Goal: Information Seeking & Learning: Find specific fact

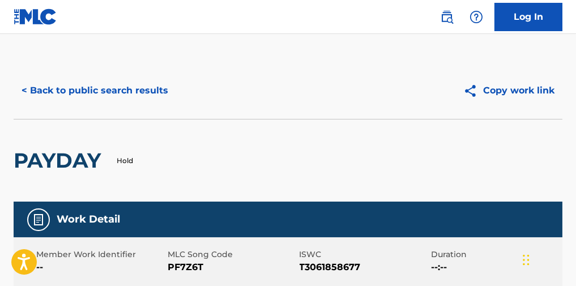
click at [151, 99] on button "< Back to public search results" at bounding box center [95, 90] width 162 height 28
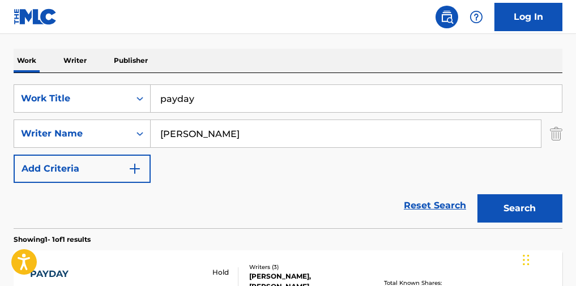
scroll to position [151, 0]
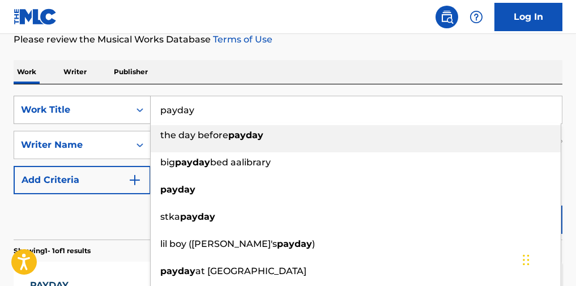
drag, startPoint x: 205, startPoint y: 127, endPoint x: 137, endPoint y: 126, distance: 68.5
click at [127, 124] on div "SearchWithCriteriac4a06f28-ccaa-4806-913f-08a19798e85e Work Title payday the da…" at bounding box center [288, 110] width 549 height 28
paste input "She Got A Thing About Her"
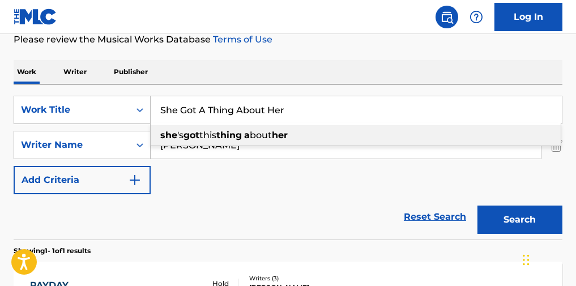
type input "She Got A Thing About Her"
drag, startPoint x: 417, startPoint y: 54, endPoint x: 442, endPoint y: 98, distance: 50.2
click at [417, 55] on div "The MLC Public Work Search The accuracy and completeness of The MLC's data is d…" at bounding box center [288, 156] width 576 height 488
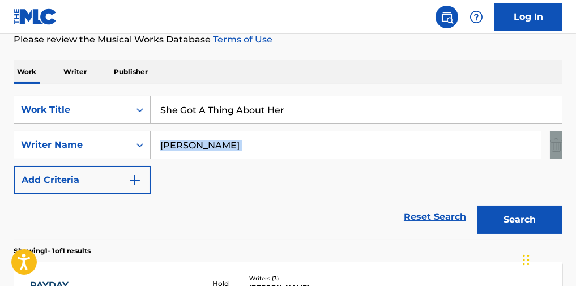
click at [562, 157] on div "The MLC Public Work Search The accuracy and completeness of The MLC's data is d…" at bounding box center [288, 156] width 576 height 488
click at [559, 148] on img "Search Form" at bounding box center [556, 145] width 12 height 28
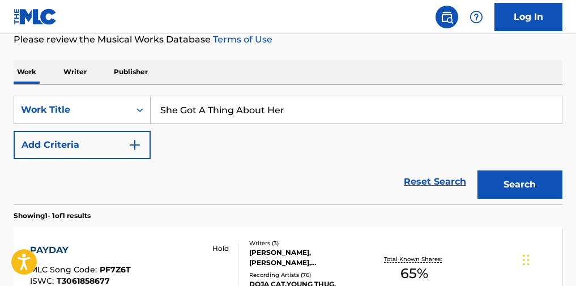
click at [546, 191] on button "Search" at bounding box center [519, 184] width 85 height 28
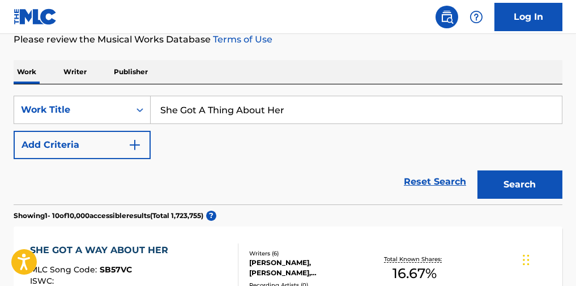
drag, startPoint x: 546, startPoint y: 191, endPoint x: 267, endPoint y: 162, distance: 280.6
click at [267, 159] on div "SearchWithCriteriac4a06f28-ccaa-4806-913f-08a19798e85e Work Title She Got A Thi…" at bounding box center [288, 127] width 549 height 63
click at [130, 147] on img "Search Form" at bounding box center [135, 145] width 14 height 14
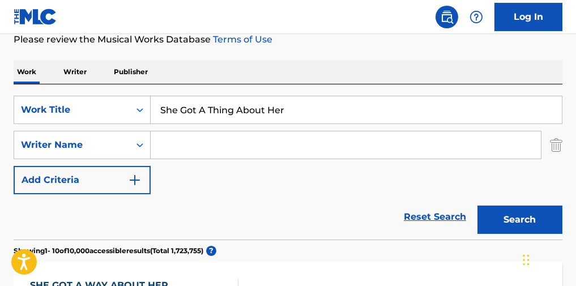
drag, startPoint x: 276, startPoint y: 142, endPoint x: 276, endPoint y: 134, distance: 7.9
click at [276, 142] on input "Search Form" at bounding box center [346, 144] width 390 height 27
type input "day"
click at [515, 225] on button "Search" at bounding box center [519, 219] width 85 height 28
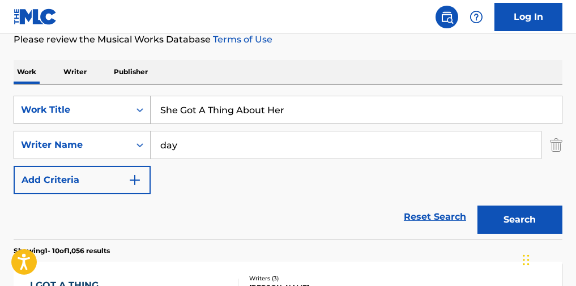
drag, startPoint x: 312, startPoint y: 114, endPoint x: 114, endPoint y: 118, distance: 198.7
click at [112, 121] on div "SearchWithCriteriac4a06f28-ccaa-4806-913f-08a19798e85e Work Title She Got A Thi…" at bounding box center [288, 110] width 549 height 28
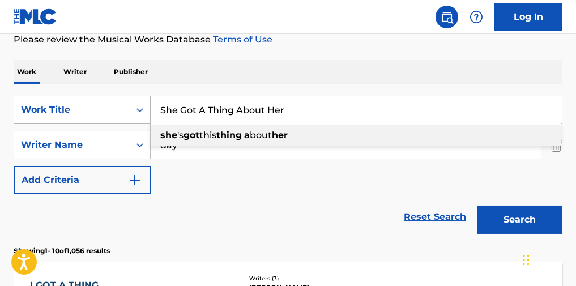
paste input "Burn Me"
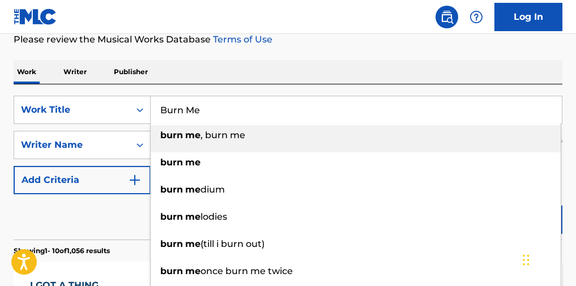
type input "Burn Me"
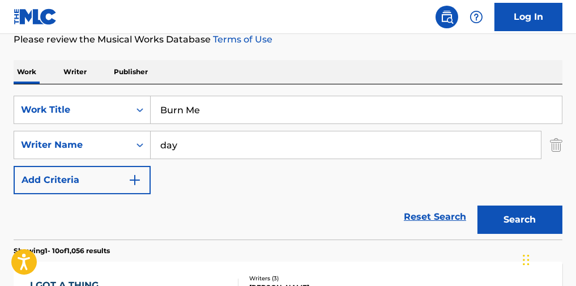
click at [225, 144] on input "day" at bounding box center [346, 144] width 390 height 27
paste input "[PERSON_NAME]"
drag, startPoint x: 203, startPoint y: 148, endPoint x: 172, endPoint y: 127, distance: 37.8
click at [97, 151] on div "SearchWithCriteriae7751a1d-ee65-4758-8f05-de5dd160ef0e Writer Name [PERSON_NAME]" at bounding box center [288, 145] width 549 height 28
type input "[PERSON_NAME]"
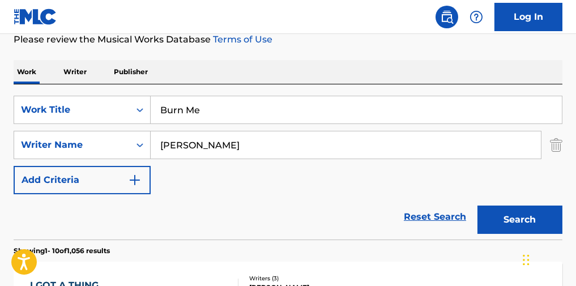
click at [323, 65] on div "Work Writer Publisher" at bounding box center [288, 72] width 549 height 24
drag, startPoint x: 512, startPoint y: 225, endPoint x: 503, endPoint y: 226, distance: 9.1
click at [510, 226] on button "Search" at bounding box center [519, 219] width 85 height 28
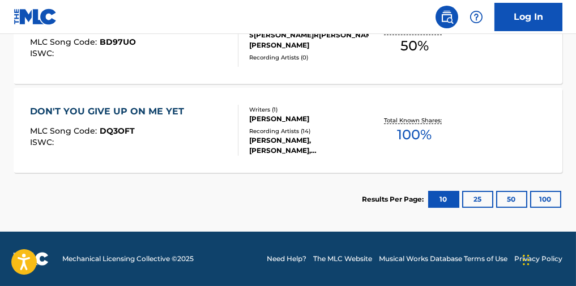
scroll to position [418, 0]
drag, startPoint x: 379, startPoint y: 196, endPoint x: 148, endPoint y: 140, distance: 237.1
click at [152, 195] on section "Results Per Page: 10 25 50 100" at bounding box center [288, 199] width 549 height 53
click at [147, 46] on div "BURN ME MLC Song Code : BD97UO ISWC :" at bounding box center [134, 41] width 208 height 51
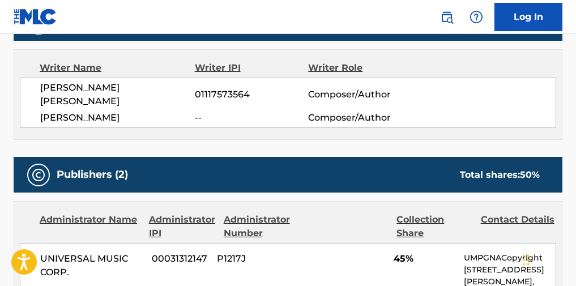
scroll to position [392, 0]
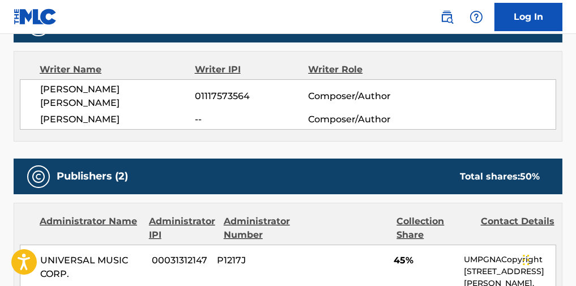
click at [101, 113] on span "[PERSON_NAME]" at bounding box center [117, 120] width 155 height 14
copy div "[PERSON_NAME]"
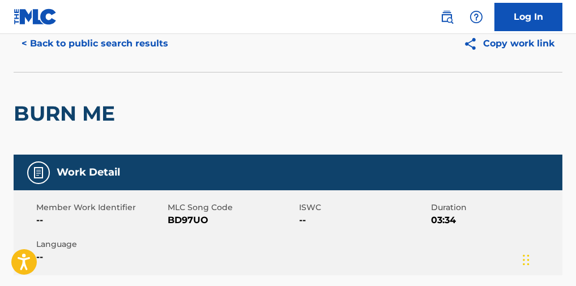
scroll to position [0, 0]
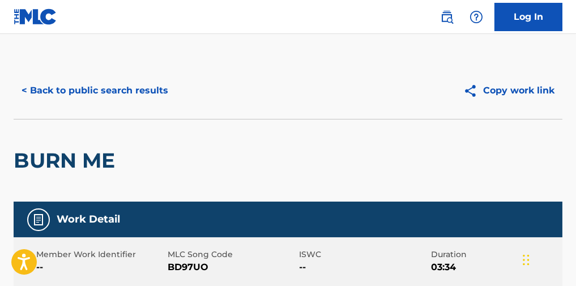
click at [166, 98] on button "< Back to public search results" at bounding box center [95, 90] width 162 height 28
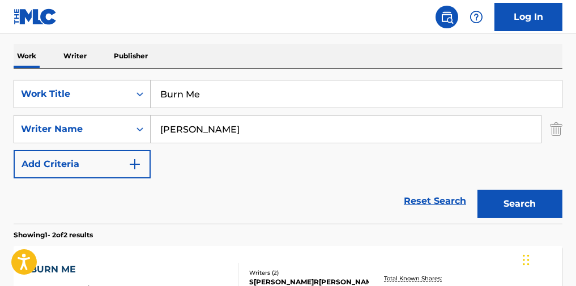
scroll to position [75, 0]
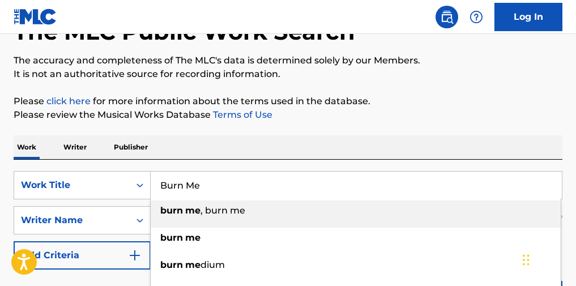
drag, startPoint x: 245, startPoint y: 186, endPoint x: 132, endPoint y: 149, distance: 118.3
click at [103, 184] on div "SearchWithCriteriac4a06f28-ccaa-4806-913f-08a19798e85e Work Title Burn Me burn …" at bounding box center [288, 185] width 549 height 28
paste input "Time"
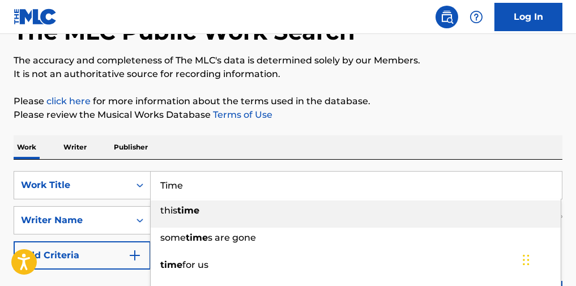
type input "Time"
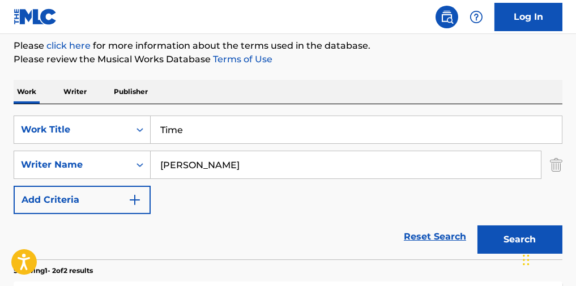
scroll to position [151, 0]
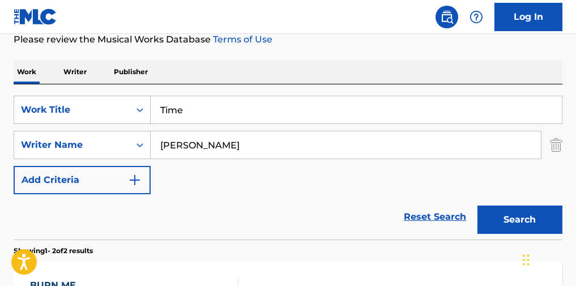
drag, startPoint x: 265, startPoint y: 161, endPoint x: 139, endPoint y: 174, distance: 126.4
click at [139, 174] on div "SearchWithCriteriac4a06f28-ccaa-4806-913f-08a19798e85e Work Title Time SearchWi…" at bounding box center [288, 145] width 549 height 99
paste input "[PERSON_NAME]"
type input "[PERSON_NAME]"
click at [520, 222] on button "Search" at bounding box center [519, 219] width 85 height 28
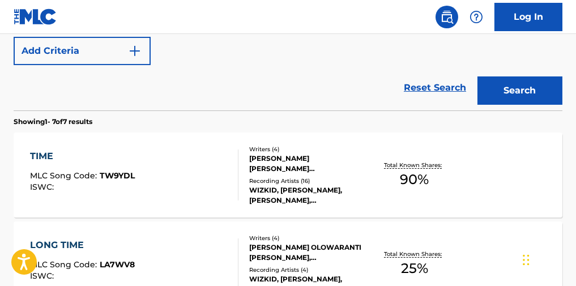
scroll to position [302, 0]
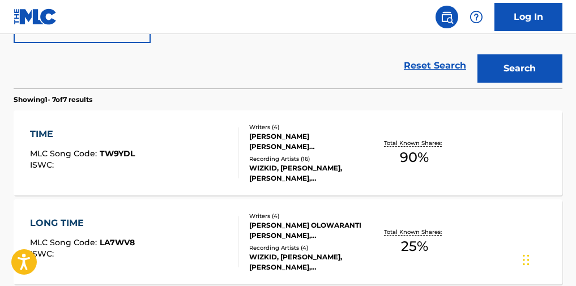
click at [196, 178] on div "TIME MLC Song Code : TW9YDL ISWC :" at bounding box center [134, 152] width 208 height 51
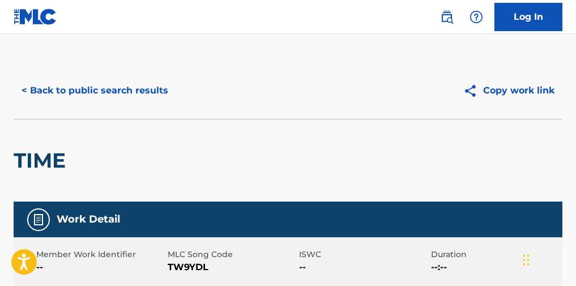
click at [132, 87] on button "< Back to public search results" at bounding box center [95, 90] width 162 height 28
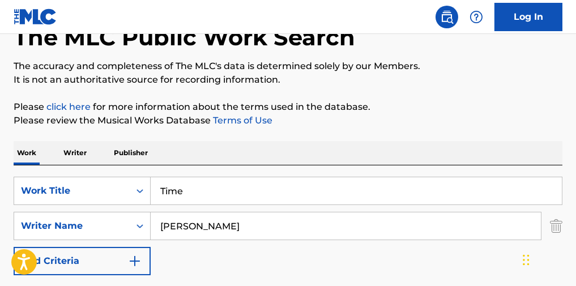
scroll to position [64, 0]
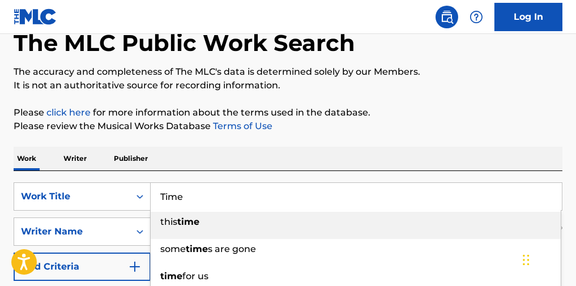
paste input "Bend"
drag, startPoint x: 196, startPoint y: 200, endPoint x: 195, endPoint y: 168, distance: 31.7
click at [115, 189] on div "SearchWithCriteriac4a06f28-ccaa-4806-913f-08a19798e85e Work Title Time this tim…" at bounding box center [288, 196] width 549 height 28
type input "Bend"
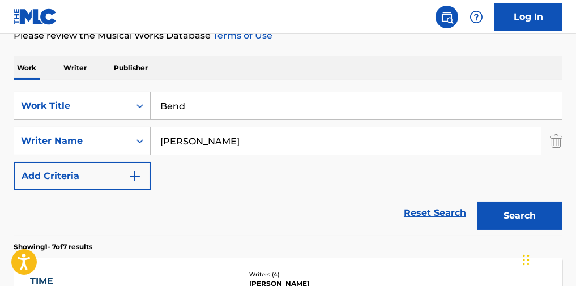
scroll to position [215, 0]
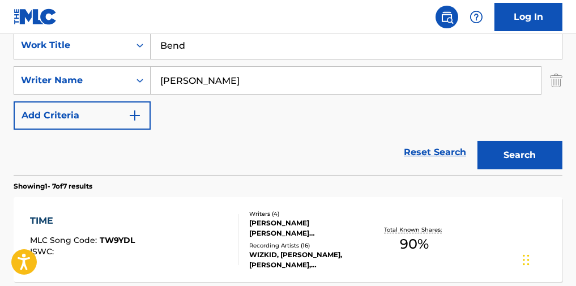
click at [511, 152] on button "Search" at bounding box center [519, 155] width 85 height 28
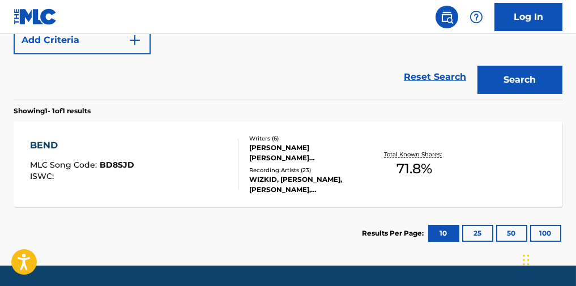
scroll to position [329, 0]
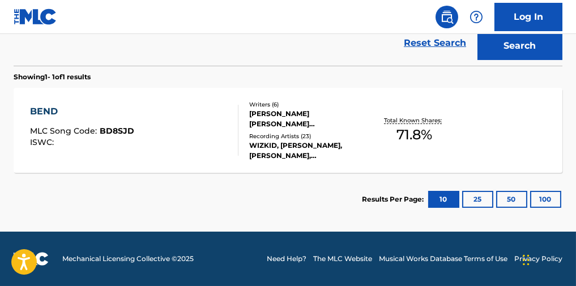
click at [192, 112] on div "BEND MLC Song Code : BD8SJD ISWC :" at bounding box center [134, 130] width 208 height 51
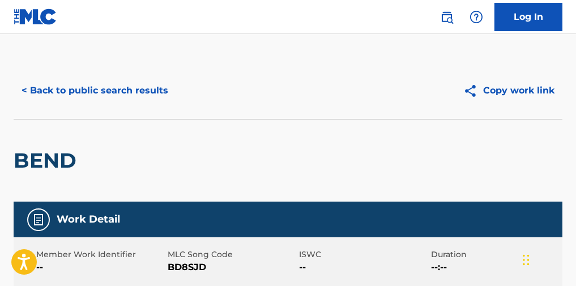
click at [152, 100] on button "< Back to public search results" at bounding box center [95, 90] width 162 height 28
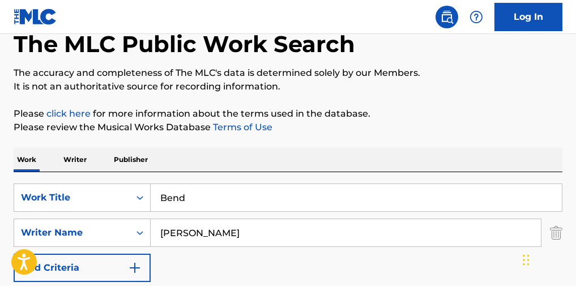
scroll to position [75, 0]
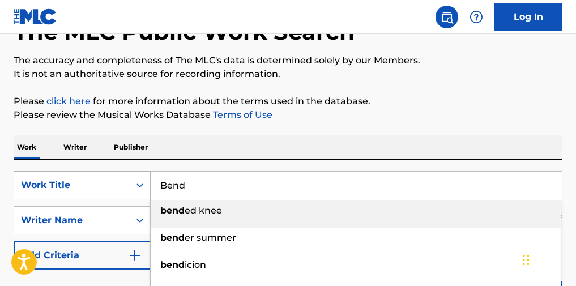
drag, startPoint x: 219, startPoint y: 189, endPoint x: 101, endPoint y: 183, distance: 118.5
click at [89, 186] on div "SearchWithCriteriac4a06f28-ccaa-4806-913f-08a19798e85e Work Title Bend bend ed …" at bounding box center [288, 185] width 549 height 28
paste input "Pray"
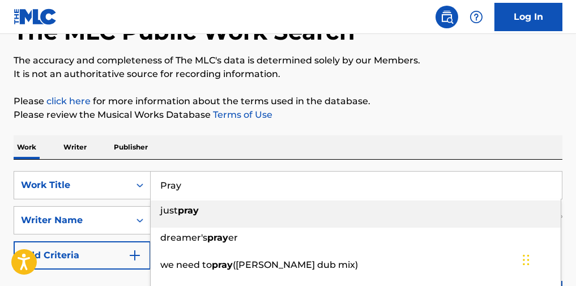
type input "Pray"
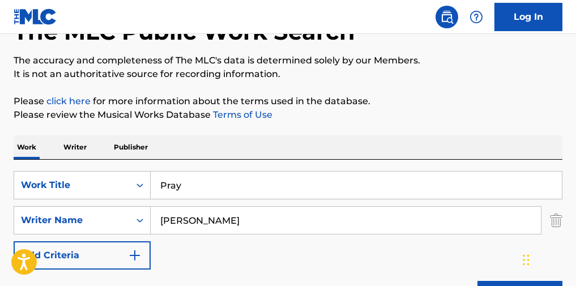
click at [420, 91] on div "The MLC Public Work Search The accuracy and completeness of The MLC's data is d…" at bounding box center [288, 231] width 576 height 488
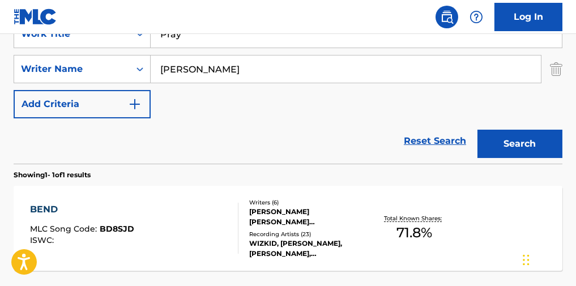
click at [533, 152] on button "Search" at bounding box center [519, 144] width 85 height 28
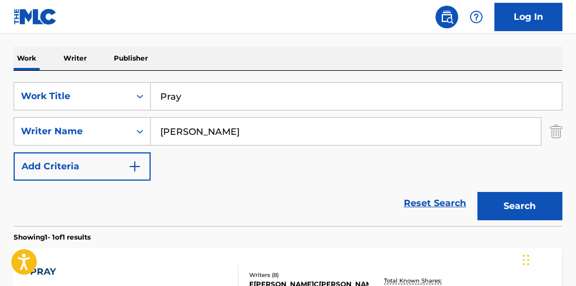
scroll to position [302, 0]
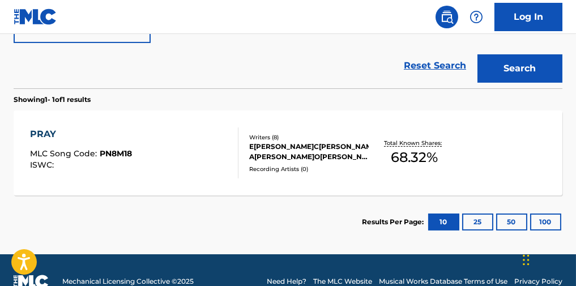
click at [187, 166] on div "PRAY MLC Song Code : PN8M18 ISWC :" at bounding box center [134, 152] width 208 height 51
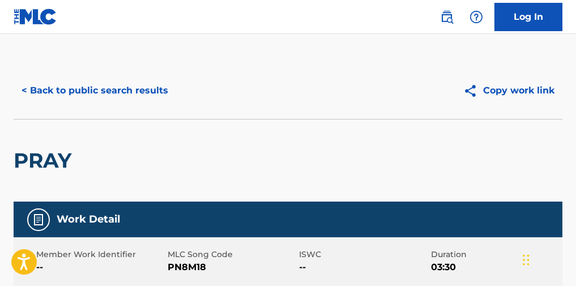
click at [141, 89] on button "< Back to public search results" at bounding box center [95, 90] width 162 height 28
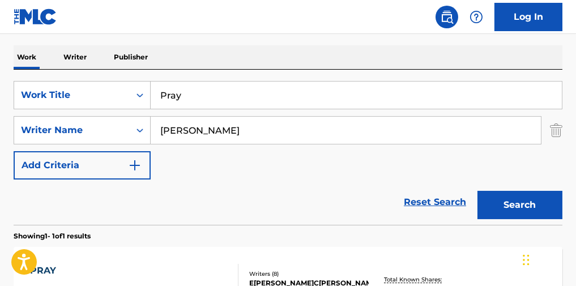
scroll to position [102, 0]
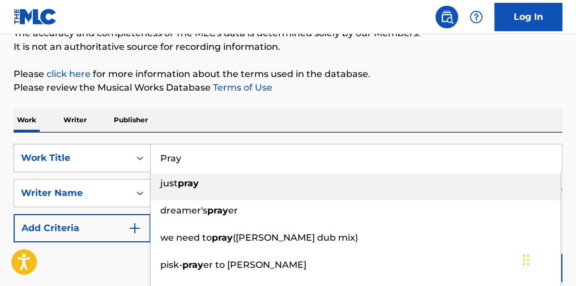
drag, startPoint x: 136, startPoint y: 166, endPoint x: 127, endPoint y: 162, distance: 10.4
click at [117, 163] on div "SearchWithCriteriac4a06f28-ccaa-4806-913f-08a19798e85e Work Title Pray just pra…" at bounding box center [288, 158] width 549 height 28
paste input "Kese (Dance)"
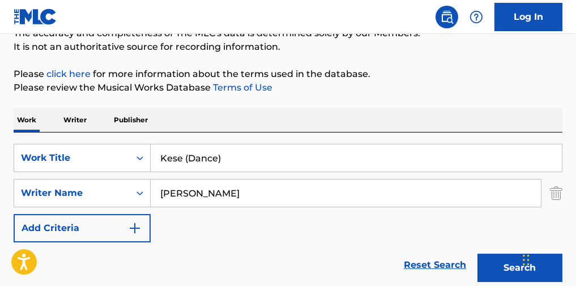
type input "Kese (Dance)"
click at [376, 81] on p "Please click here for more information about the terms used in the database." at bounding box center [288, 74] width 549 height 14
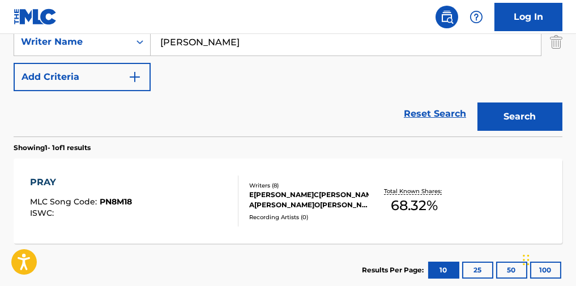
click at [537, 123] on button "Search" at bounding box center [519, 116] width 85 height 28
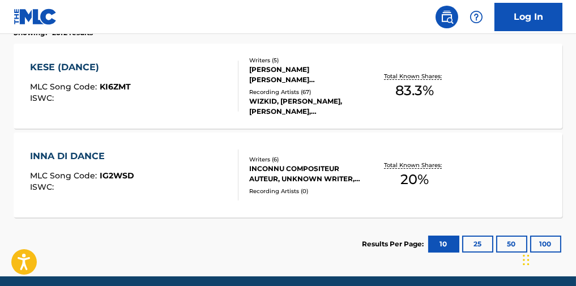
scroll to position [405, 0]
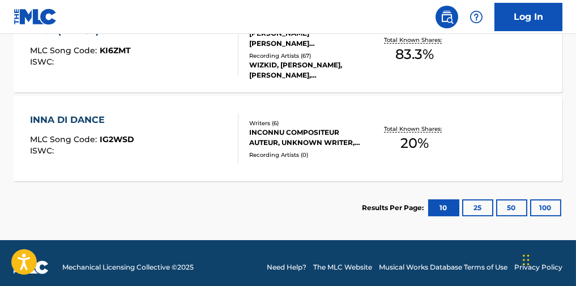
click at [151, 68] on div "KESE (DANCE) MLC Song Code : KI6ZMT ISWC :" at bounding box center [134, 49] width 208 height 51
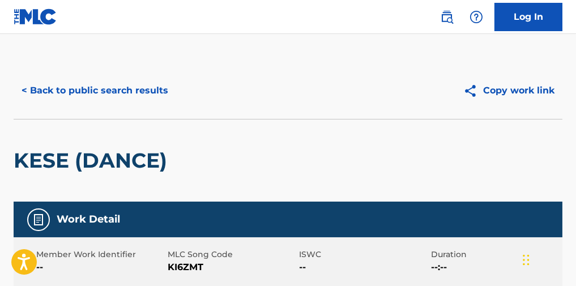
click at [126, 87] on button "< Back to public search results" at bounding box center [95, 90] width 162 height 28
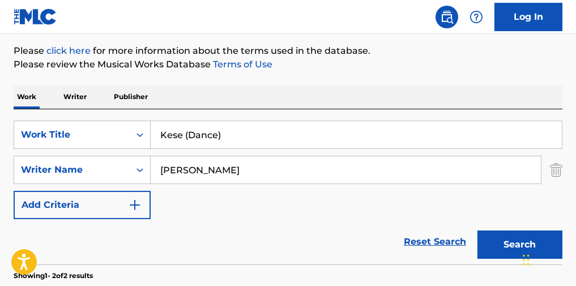
scroll to position [151, 0]
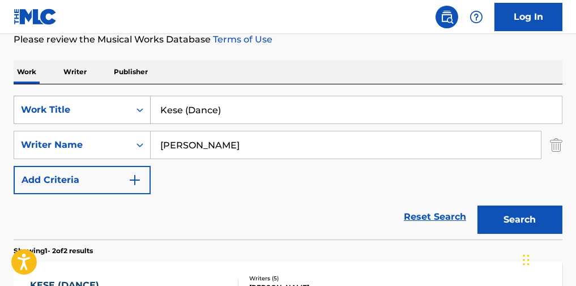
drag, startPoint x: 242, startPoint y: 117, endPoint x: 121, endPoint y: 114, distance: 120.6
click at [122, 114] on div "SearchWithCriteriac4a06f28-ccaa-4806-913f-08a19798e85e Work Title Kese (Dance)" at bounding box center [288, 110] width 549 height 28
paste input "aramo"
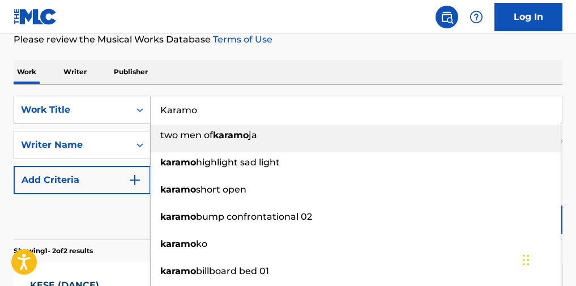
type input "Karamo"
click at [367, 63] on div "The MLC Public Work Search The accuracy and completeness of The MLC's data is d…" at bounding box center [288, 200] width 576 height 577
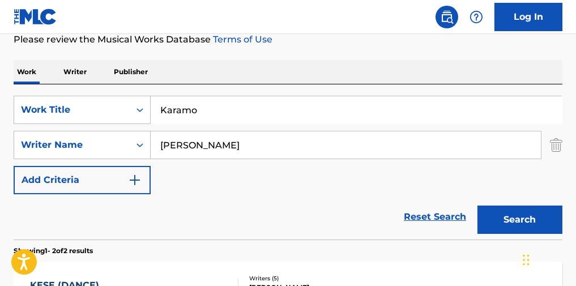
click at [514, 229] on button "Search" at bounding box center [519, 219] width 85 height 28
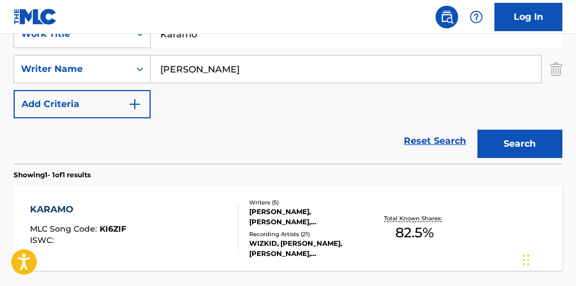
scroll to position [302, 0]
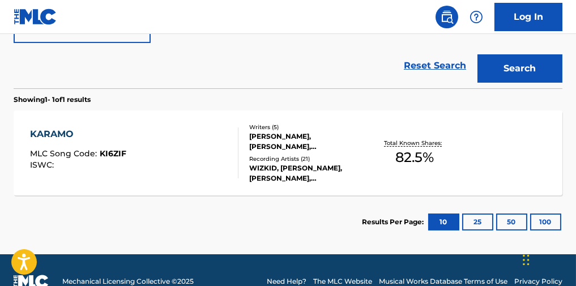
click at [203, 169] on div "KARAMO MLC Song Code : KI6ZIF ISWC :" at bounding box center [134, 152] width 208 height 51
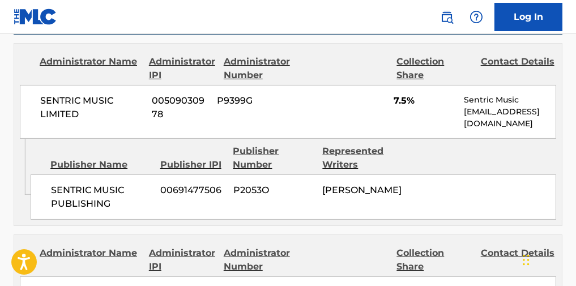
scroll to position [603, 0]
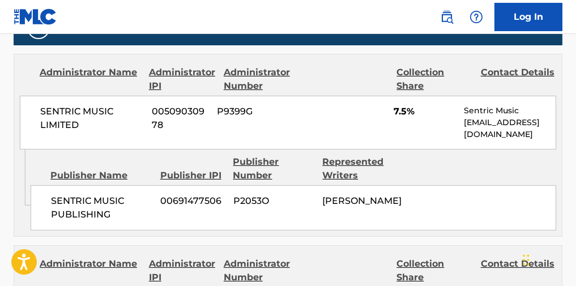
click at [318, 134] on div "SENTRIC MUSIC LIMITED 00509030978 P9399G 7.5% Sentric Music [EMAIL_ADDRESS][DOM…" at bounding box center [288, 123] width 536 height 54
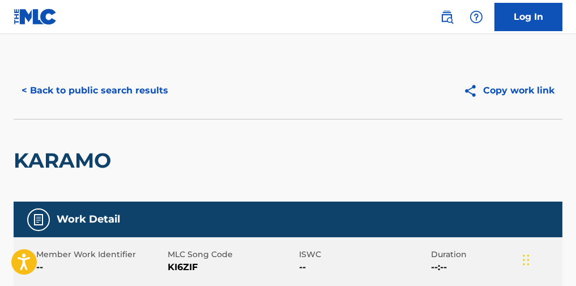
click at [144, 101] on button "< Back to public search results" at bounding box center [95, 90] width 162 height 28
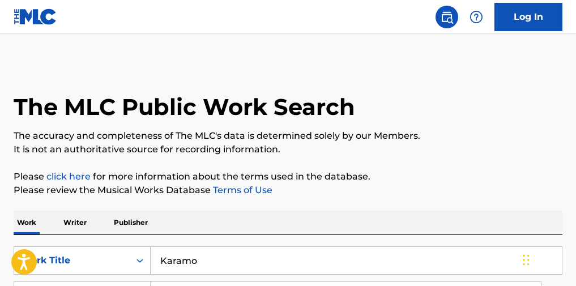
paste input "Apres Minuit"
drag, startPoint x: 237, startPoint y: 256, endPoint x: 110, endPoint y: 246, distance: 127.2
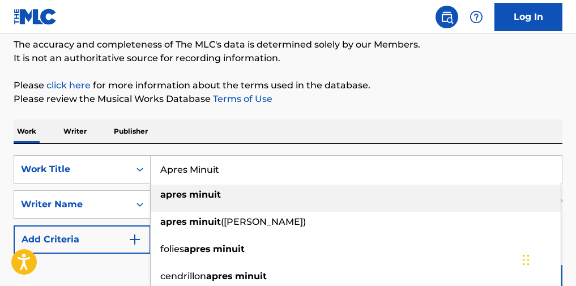
scroll to position [151, 0]
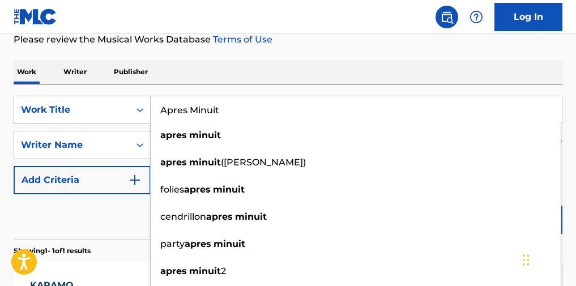
type input "Apres Minuit"
drag, startPoint x: 481, startPoint y: 69, endPoint x: 486, endPoint y: 64, distance: 7.2
click at [486, 64] on div "The MLC Public Work Search The accuracy and completeness of The MLC's data is d…" at bounding box center [288, 156] width 576 height 488
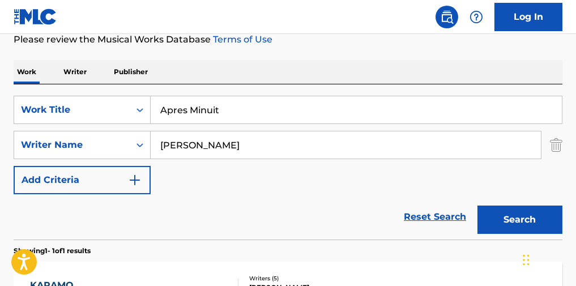
click at [526, 224] on button "Search" at bounding box center [519, 219] width 85 height 28
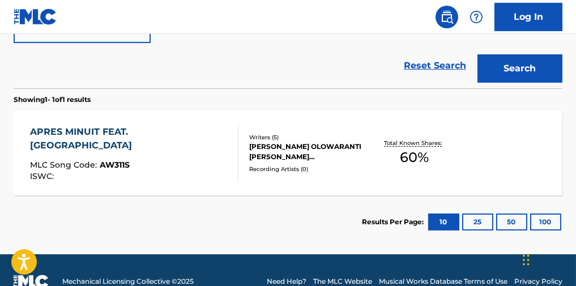
click at [203, 166] on div "APRES MINUIT FEAT. TIAKOLA MLC Song Code : AW311S ISWC :" at bounding box center [134, 152] width 208 height 55
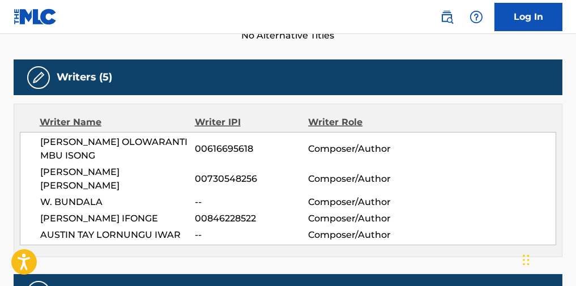
scroll to position [377, 0]
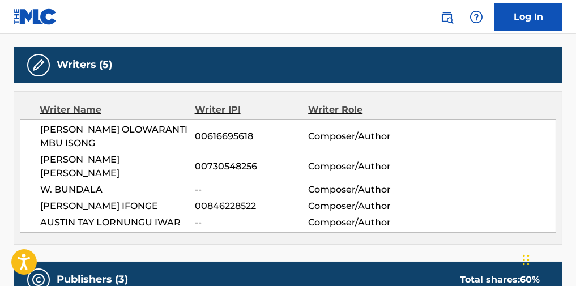
click at [169, 199] on span "[PERSON_NAME] IFONGE" at bounding box center [117, 206] width 155 height 14
click at [75, 199] on span "[PERSON_NAME] IFONGE" at bounding box center [117, 206] width 155 height 14
click at [65, 199] on span "[PERSON_NAME] IFONGE" at bounding box center [117, 206] width 155 height 14
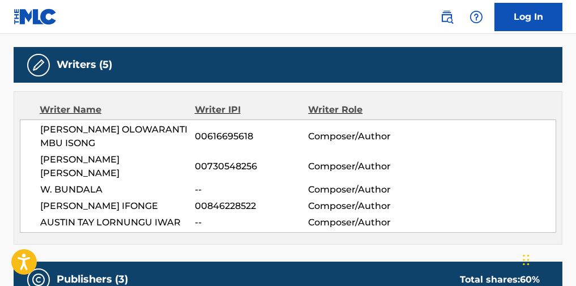
click at [63, 199] on span "[PERSON_NAME] IFONGE" at bounding box center [117, 206] width 155 height 14
click at [64, 199] on span "[PERSON_NAME] IFONGE" at bounding box center [117, 206] width 155 height 14
copy span "IFONGE"
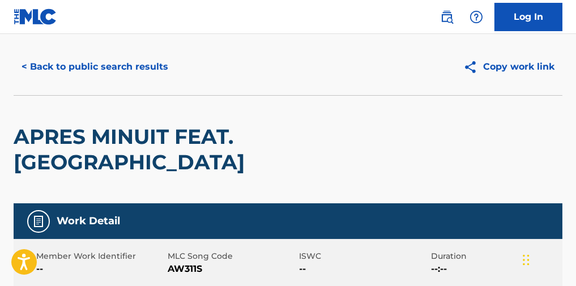
scroll to position [0, 0]
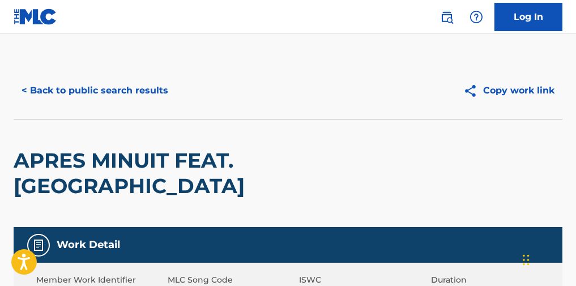
click at [133, 96] on button "< Back to public search results" at bounding box center [95, 90] width 162 height 28
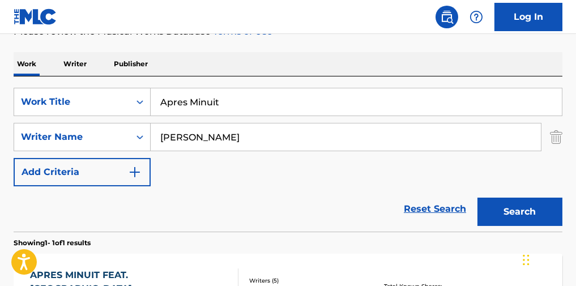
scroll to position [102, 0]
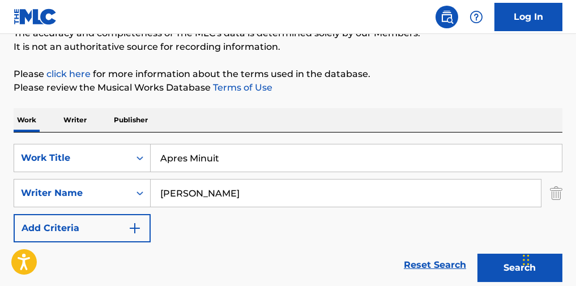
drag, startPoint x: 260, startPoint y: 159, endPoint x: 0, endPoint y: 151, distance: 260.5
click at [0, 154] on div "The MLC Public Work Search The accuracy and completeness of The MLC's data is d…" at bounding box center [288, 204] width 576 height 488
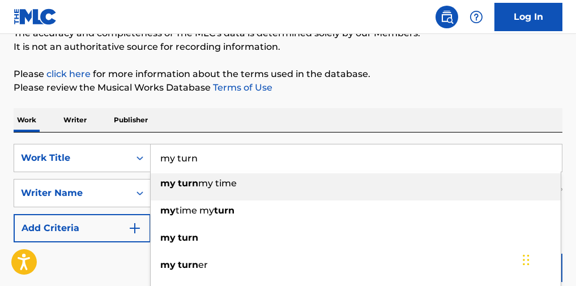
type input "my turn"
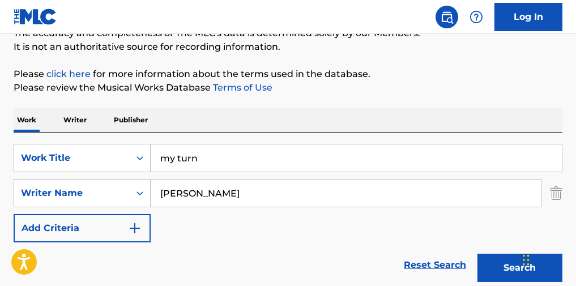
type input "[PERSON_NAME]"
click at [477, 254] on button "Search" at bounding box center [519, 268] width 85 height 28
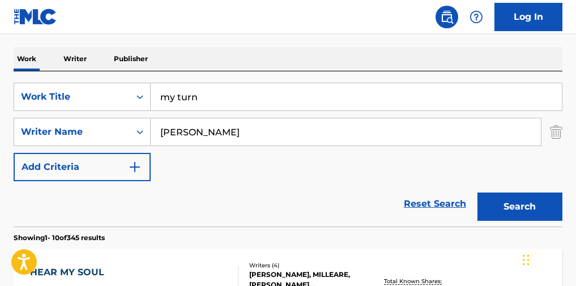
scroll to position [151, 0]
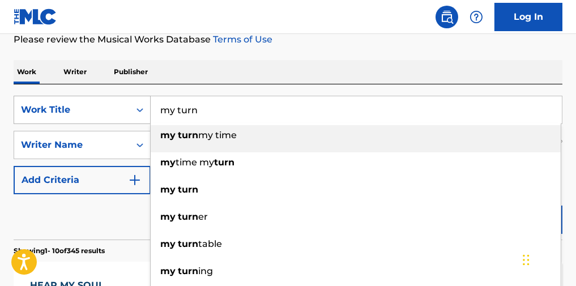
drag, startPoint x: 218, startPoint y: 107, endPoint x: 36, endPoint y: 125, distance: 182.6
click at [36, 124] on div "SearchWithCriteriac4a06f28-ccaa-4806-913f-08a19798e85e Work Title my turn my tu…" at bounding box center [288, 110] width 549 height 28
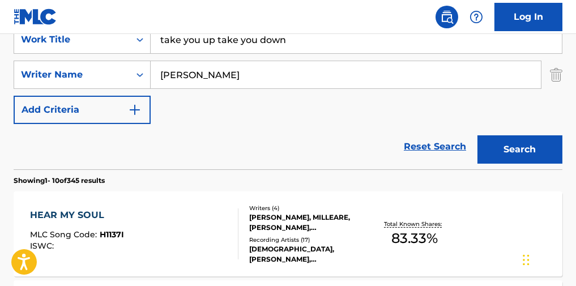
scroll to position [226, 0]
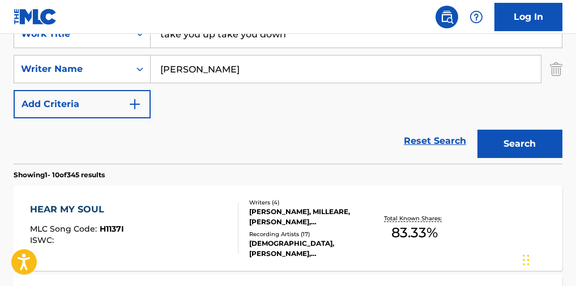
drag, startPoint x: 317, startPoint y: 40, endPoint x: 220, endPoint y: 58, distance: 98.9
click at [220, 58] on div "SearchWithCriteriac4a06f28-ccaa-4806-913f-08a19798e85e Work Title take you up t…" at bounding box center [288, 69] width 549 height 99
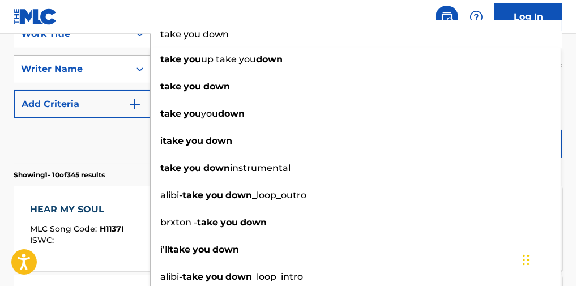
type input "take you down"
click at [118, 162] on div "Reset Search Search" at bounding box center [288, 140] width 549 height 45
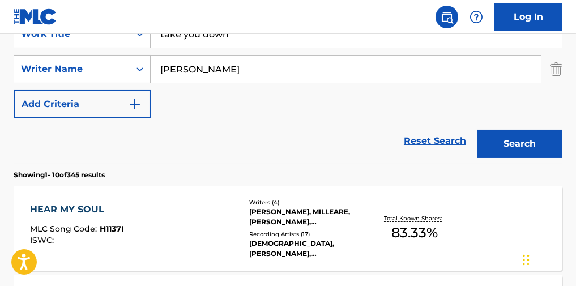
click at [509, 148] on button "Search" at bounding box center [519, 144] width 85 height 28
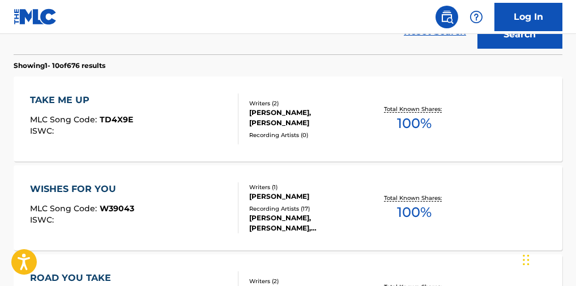
scroll to position [75, 0]
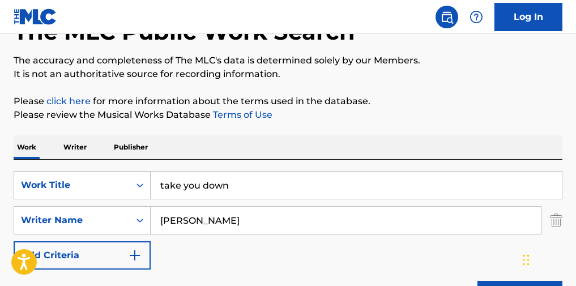
drag, startPoint x: 247, startPoint y: 232, endPoint x: 101, endPoint y: 211, distance: 147.0
click at [96, 220] on div "SearchWithCriteriae7751a1d-ee65-4758-8f05-de5dd160ef0e Writer Name [PERSON_NAME]" at bounding box center [288, 220] width 549 height 28
paste input "[PERSON_NAME]"
paste input "Dexter"
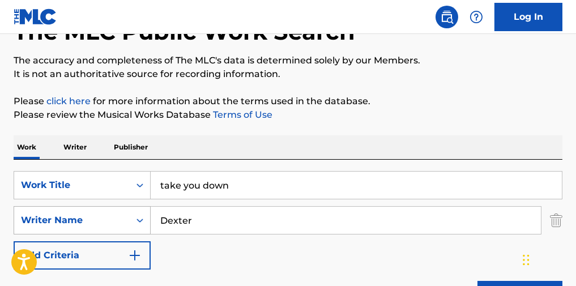
drag, startPoint x: 267, startPoint y: 234, endPoint x: 74, endPoint y: 228, distance: 193.2
click at [62, 234] on div "SearchWithCriteriae7751a1d-ee65-4758-8f05-de5dd160ef0e Writer Name [PERSON_NAME]" at bounding box center [288, 220] width 549 height 28
type input "Dexter"
click at [388, 113] on p "Please review the Musical Works Database Terms of Use" at bounding box center [288, 115] width 549 height 14
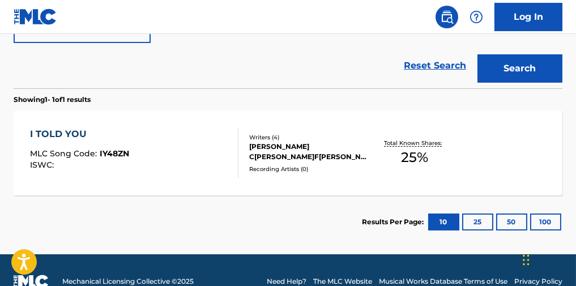
click at [524, 79] on button "Search" at bounding box center [519, 68] width 85 height 28
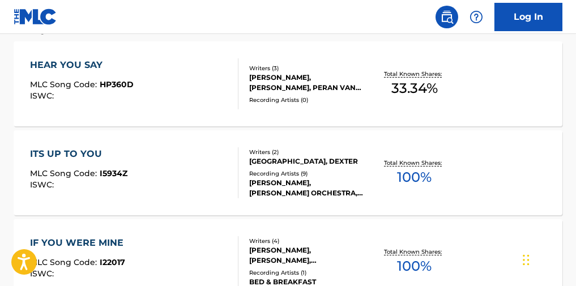
scroll to position [151, 0]
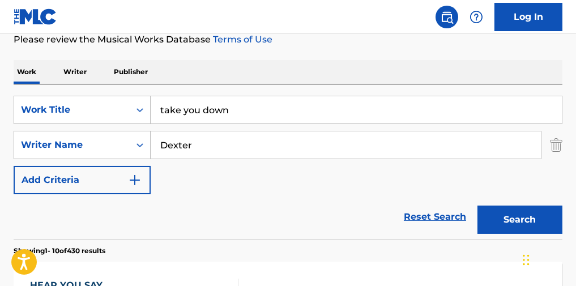
click at [228, 116] on input "take you down" at bounding box center [356, 109] width 411 height 27
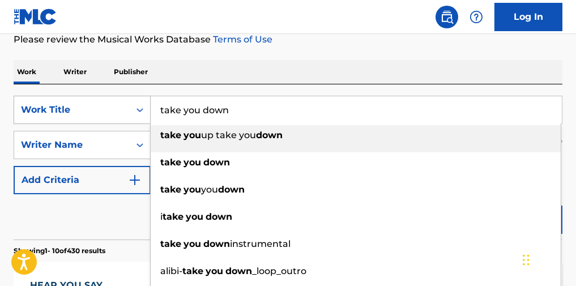
paste input "[PERSON_NAME]"
drag, startPoint x: 243, startPoint y: 115, endPoint x: 88, endPoint y: 126, distance: 154.9
click at [88, 124] on div "SearchWithCriteriac4a06f28-ccaa-4806-913f-08a19798e85e Work Title [PERSON_NAME]…" at bounding box center [288, 110] width 549 height 28
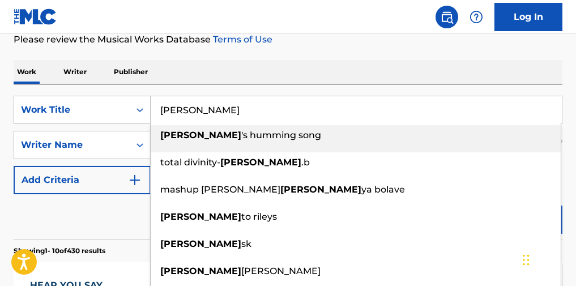
type input "[PERSON_NAME]"
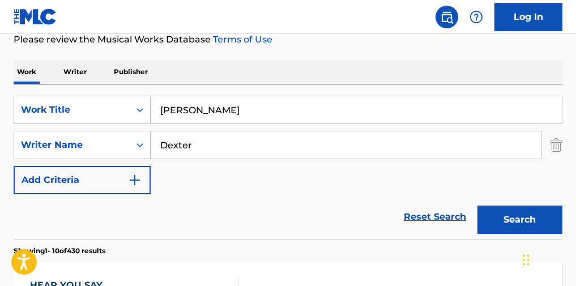
drag, startPoint x: 220, startPoint y: 156, endPoint x: 92, endPoint y: 167, distance: 127.8
click at [68, 168] on div "SearchWithCriteriac4a06f28-ccaa-4806-913f-08a19798e85e Work Title [PERSON_NAME]…" at bounding box center [288, 145] width 549 height 99
paste input "Caleb Toliv"
type input "[PERSON_NAME]"
click at [525, 218] on button "Search" at bounding box center [519, 219] width 85 height 28
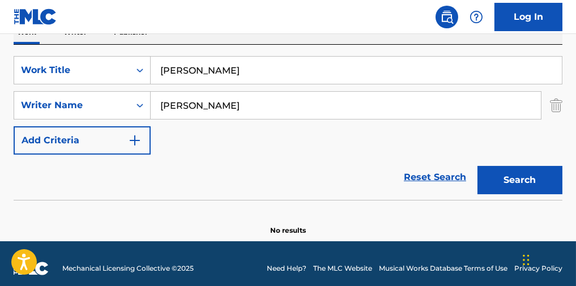
scroll to position [205, 0]
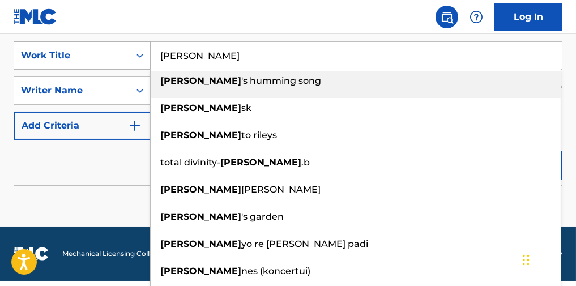
drag, startPoint x: 223, startPoint y: 63, endPoint x: 123, endPoint y: 63, distance: 100.2
click at [123, 63] on div "SearchWithCriteriac4a06f28-ccaa-4806-913f-08a19798e85e Work Title [PERSON_NAME]…" at bounding box center [288, 55] width 549 height 28
paste input "No More Hiding"
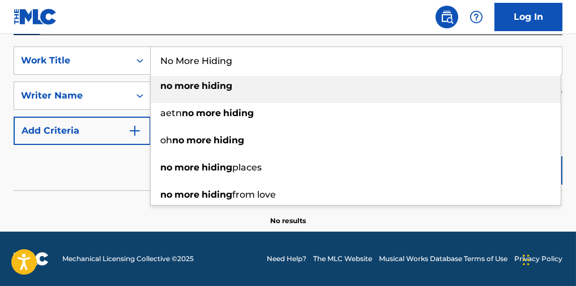
type input "No More Hiding"
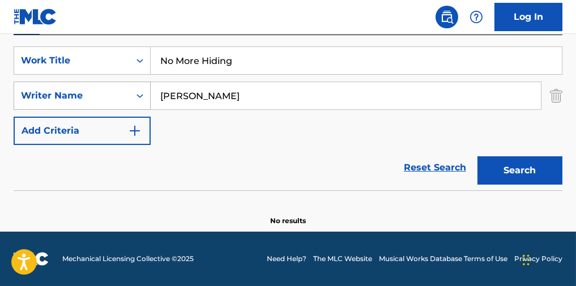
drag, startPoint x: 254, startPoint y: 95, endPoint x: 119, endPoint y: 100, distance: 134.8
click at [87, 102] on div "SearchWithCriteriae7751a1d-ee65-4758-8f05-de5dd160ef0e Writer Name [PERSON_NAME]" at bounding box center [288, 96] width 549 height 28
paste input "[PERSON_NAME]"
click at [496, 160] on button "Search" at bounding box center [519, 170] width 85 height 28
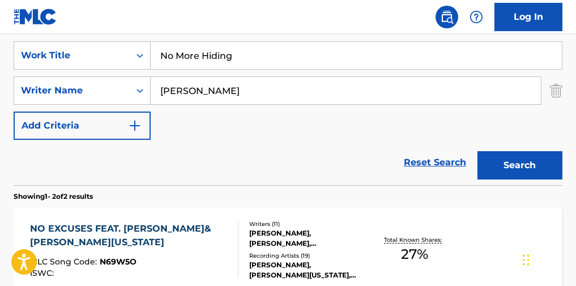
drag, startPoint x: 350, startPoint y: 142, endPoint x: 195, endPoint y: 141, distance: 155.1
click at [195, 140] on div "SearchWithCriteriac4a06f28-ccaa-4806-913f-08a19798e85e Work Title No More Hidin…" at bounding box center [288, 90] width 549 height 99
drag, startPoint x: 283, startPoint y: 107, endPoint x: 136, endPoint y: 108, distance: 147.2
click at [136, 105] on div "SearchWithCriteriae7751a1d-ee65-4758-8f05-de5dd160ef0e Writer Name [PERSON_NAME]" at bounding box center [288, 90] width 549 height 28
paste input "[PERSON_NAME]"
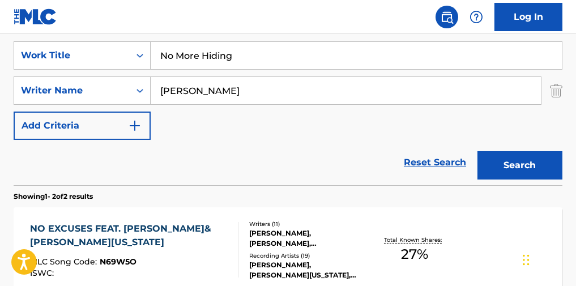
type input "[PERSON_NAME]"
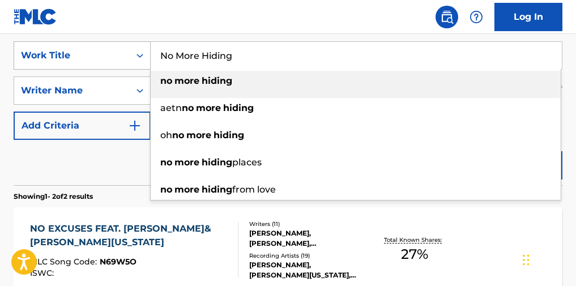
drag, startPoint x: 247, startPoint y: 61, endPoint x: 109, endPoint y: 72, distance: 138.5
click at [109, 70] on div "SearchWithCriteriac4a06f28-ccaa-4806-913f-08a19798e85e Work Title No More Hidin…" at bounding box center [288, 55] width 549 height 28
paste input "What Do I Do"
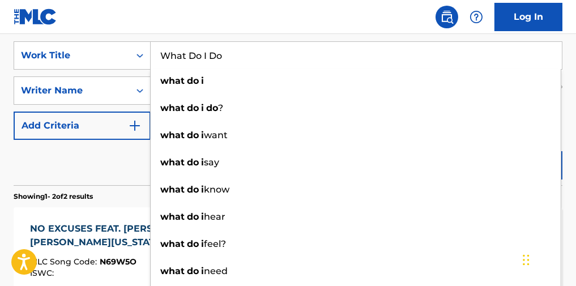
type input "What Do I Do"
drag, startPoint x: 92, startPoint y: 160, endPoint x: 114, endPoint y: 160, distance: 22.1
click at [93, 160] on div "Reset Search Search" at bounding box center [288, 162] width 549 height 45
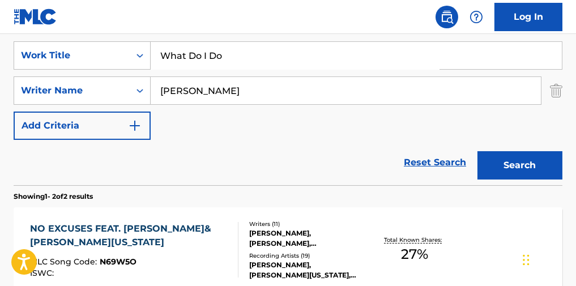
click at [515, 170] on button "Search" at bounding box center [519, 165] width 85 height 28
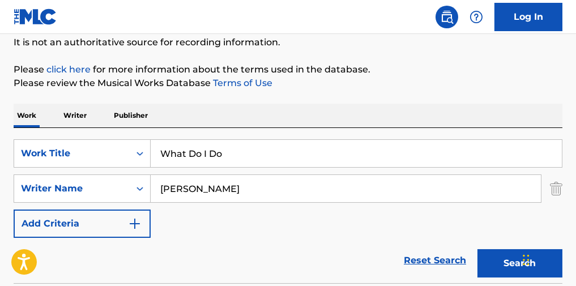
scroll to position [0, 0]
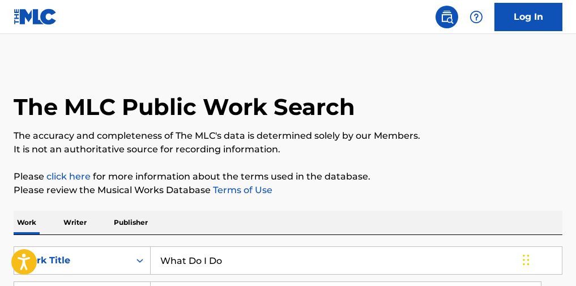
click at [87, 230] on p "Writer" at bounding box center [75, 223] width 30 height 24
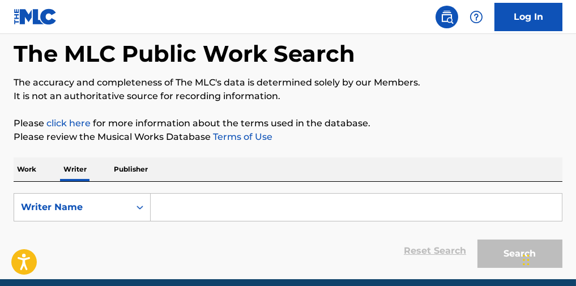
scroll to position [75, 0]
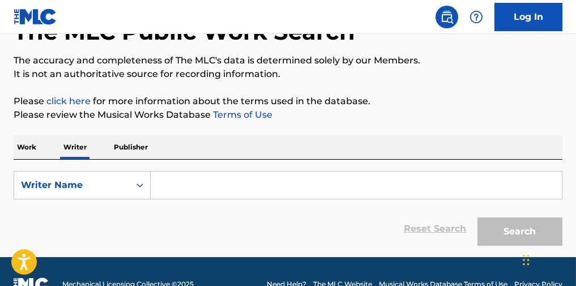
click at [241, 185] on input "Search Form" at bounding box center [356, 185] width 411 height 27
paste input "[PERSON_NAME]"
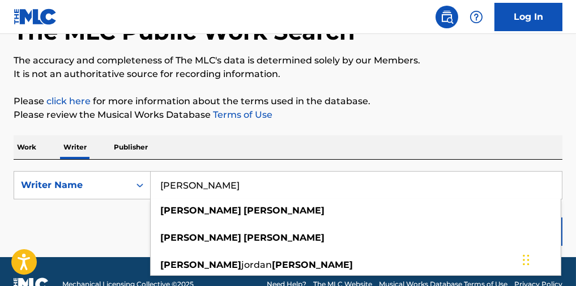
type input "[PERSON_NAME]"
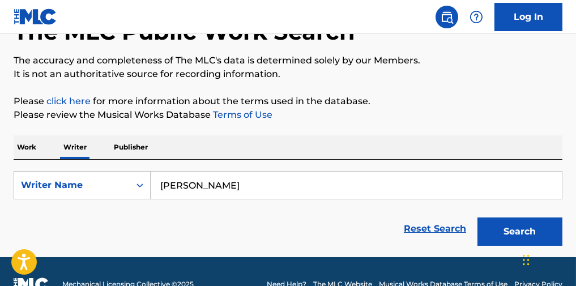
click at [471, 108] on p "Please click here for more information about the terms used in the database." at bounding box center [288, 102] width 549 height 14
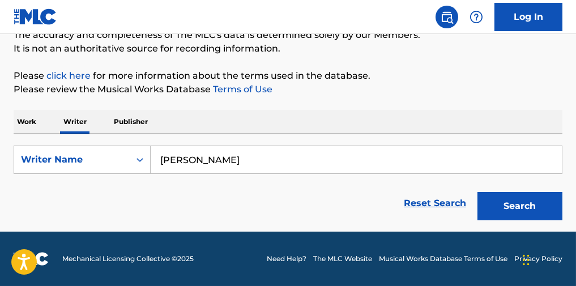
click at [495, 198] on button "Search" at bounding box center [519, 206] width 85 height 28
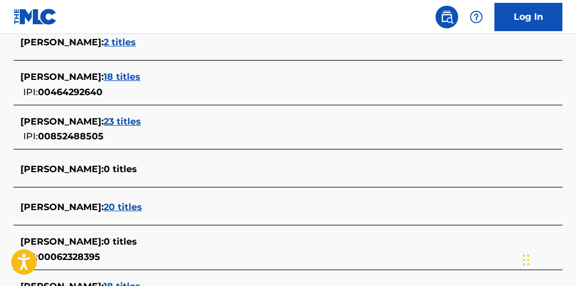
scroll to position [405, 0]
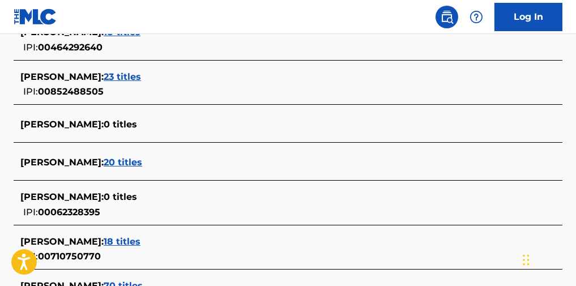
click at [141, 82] on span "23 titles" at bounding box center [122, 76] width 37 height 11
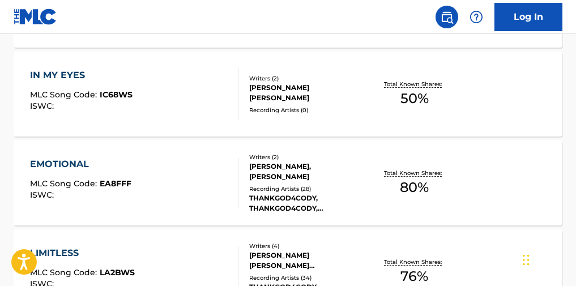
scroll to position [782, 0]
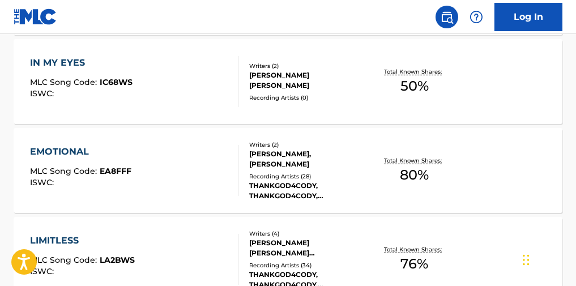
click at [224, 190] on div "EMOTIONAL MLC Song Code : EA8FFF ISWC :" at bounding box center [134, 170] width 208 height 51
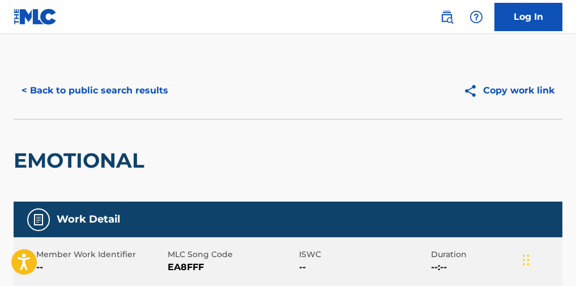
click at [132, 101] on button "< Back to public search results" at bounding box center [95, 90] width 162 height 28
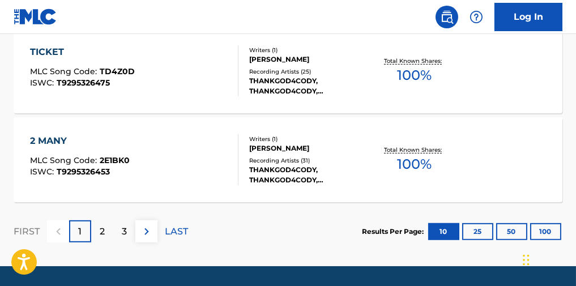
scroll to position [1099, 0]
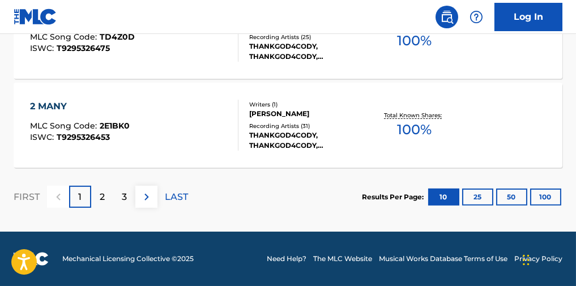
click at [200, 132] on div "2 MANY MLC Song Code : 2E1BK0 ISWC : T9295326453" at bounding box center [134, 125] width 208 height 51
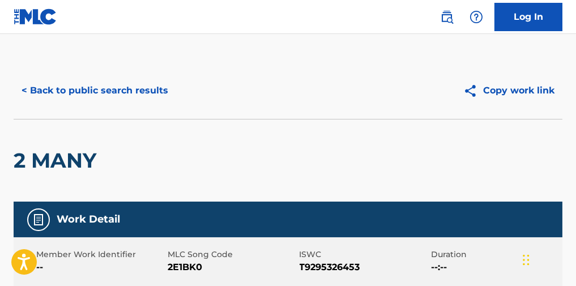
click at [120, 100] on button "< Back to public search results" at bounding box center [95, 90] width 162 height 28
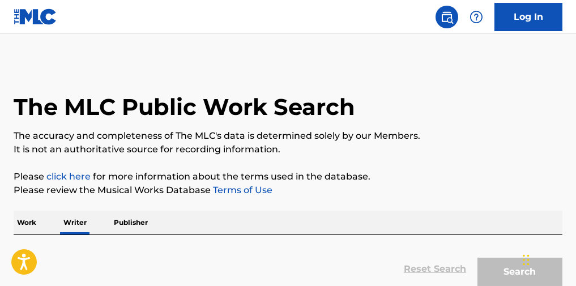
scroll to position [140, 0]
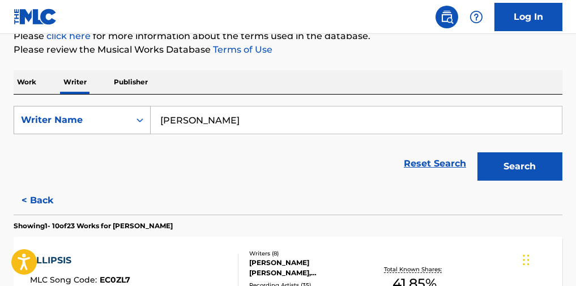
drag, startPoint x: 240, startPoint y: 131, endPoint x: 54, endPoint y: 118, distance: 186.2
click at [54, 118] on div "SearchWithCriteria88833e9e-e77e-41fe-b3e7-491fcc286e07 Writer Name [PERSON_NAME]" at bounding box center [288, 120] width 549 height 28
click at [31, 84] on p "Work" at bounding box center [27, 82] width 26 height 24
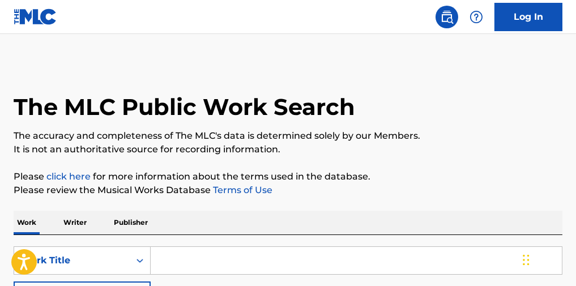
scroll to position [75, 0]
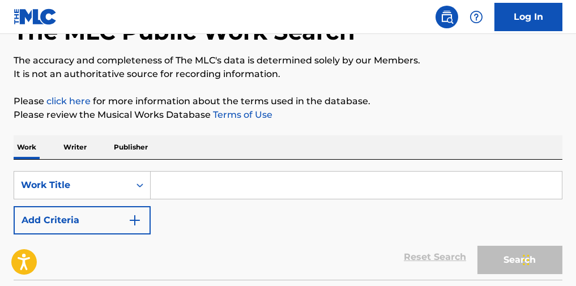
click at [234, 184] on input "Search Form" at bounding box center [356, 185] width 411 height 27
paste input "[PERSON_NAME]"
type input "[PERSON_NAME]"
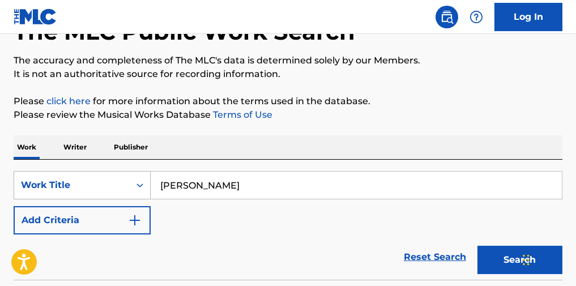
drag, startPoint x: 232, startPoint y: 186, endPoint x: 94, endPoint y: 186, distance: 137.6
click at [94, 186] on div "SearchWithCriteriac4a06f28-ccaa-4806-913f-08a19798e85e Work Title [PERSON_NAME]" at bounding box center [288, 185] width 549 height 28
paste input "Search Form"
drag, startPoint x: 272, startPoint y: 194, endPoint x: 119, endPoint y: 196, distance: 152.9
click at [119, 196] on div "SearchWithCriteriac4a06f28-ccaa-4806-913f-08a19798e85e Work Title [PERSON_NAME]" at bounding box center [288, 185] width 549 height 28
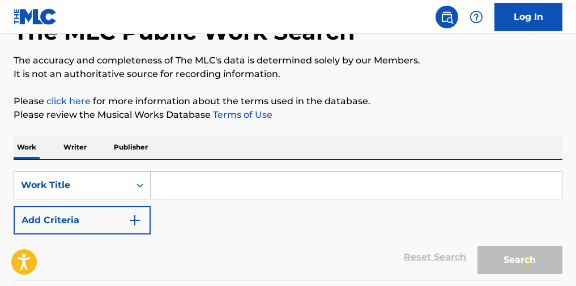
click at [101, 223] on button "Add Criteria" at bounding box center [82, 220] width 137 height 28
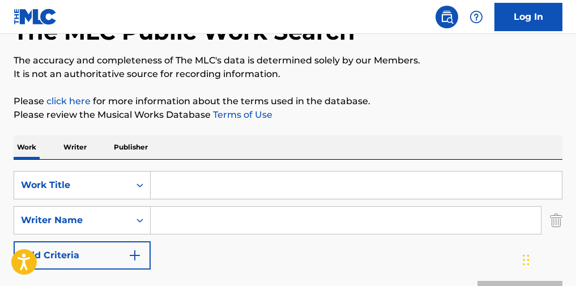
click at [181, 191] on input "Search Form" at bounding box center [356, 185] width 411 height 27
drag, startPoint x: 219, startPoint y: 208, endPoint x: 219, endPoint y: 221, distance: 13.0
click at [218, 219] on div "SearchWithCriteriac4a06f28-ccaa-4806-913f-08a19798e85e Work Title v SearchWithC…" at bounding box center [288, 220] width 549 height 99
drag, startPoint x: 205, startPoint y: 198, endPoint x: 136, endPoint y: 200, distance: 68.5
click at [136, 199] on div "SearchWithCriteriac4a06f28-ccaa-4806-913f-08a19798e85e Work Title v" at bounding box center [288, 185] width 549 height 28
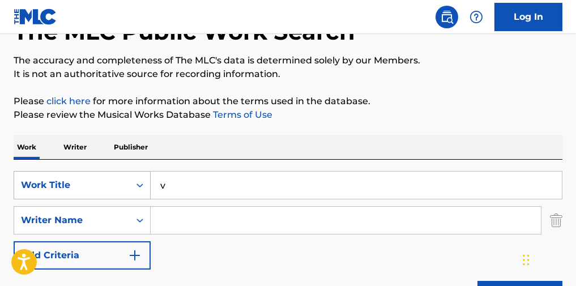
paste input "Good Enough"
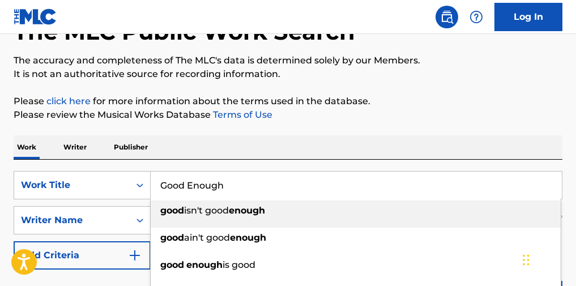
type input "Good Enough"
click at [312, 159] on div "Work Writer Publisher" at bounding box center [288, 147] width 549 height 24
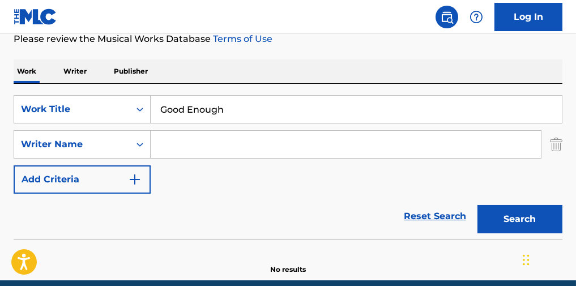
scroll to position [205, 0]
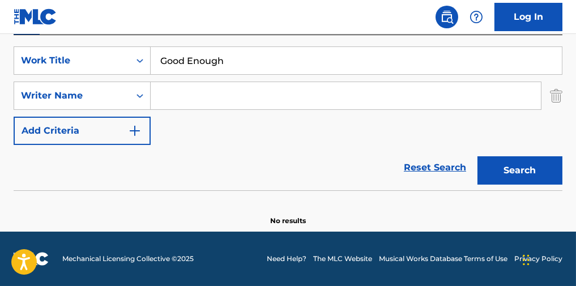
click at [209, 112] on div "SearchWithCriteriac4a06f28-ccaa-4806-913f-08a19798e85e Work Title Good Enough S…" at bounding box center [288, 95] width 549 height 99
click at [209, 105] on input "Search Form" at bounding box center [346, 95] width 390 height 27
paste input "[PERSON_NAME]"
type input "[PERSON_NAME]"
click at [524, 179] on button "Search" at bounding box center [519, 170] width 85 height 28
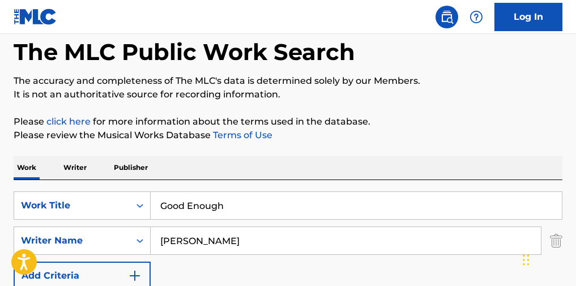
scroll to position [54, 0]
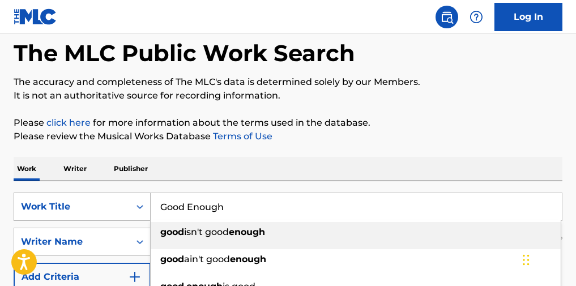
paste input "Sentimental"
drag, startPoint x: 259, startPoint y: 202, endPoint x: 88, endPoint y: 201, distance: 171.5
click at [88, 201] on div "SearchWithCriteriac4a06f28-ccaa-4806-913f-08a19798e85e Work Title Good Enough g…" at bounding box center [288, 206] width 549 height 28
type input "Sentimental"
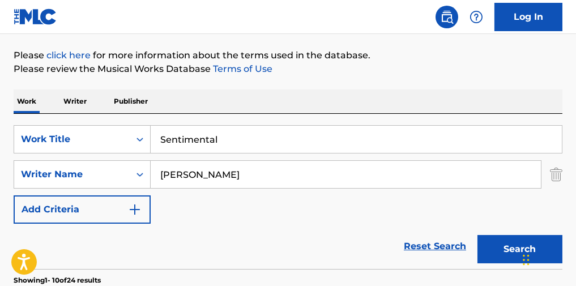
scroll to position [129, 0]
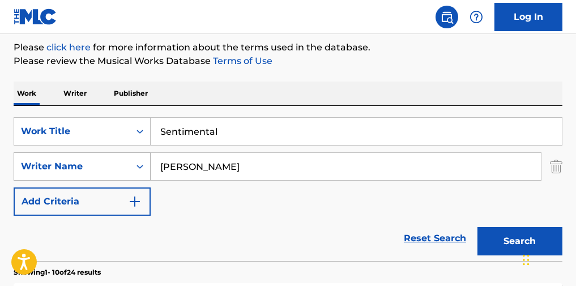
paste input "[PERSON_NAME]"
drag, startPoint x: 236, startPoint y: 173, endPoint x: 95, endPoint y: 169, distance: 141.0
click at [94, 171] on div "SearchWithCriteriae7751a1d-ee65-4758-8f05-de5dd160ef0e Writer Name [PERSON_NAME]" at bounding box center [288, 166] width 549 height 28
type input "[PERSON_NAME]"
click at [415, 60] on p "Please review the Musical Works Database Terms of Use" at bounding box center [288, 61] width 549 height 14
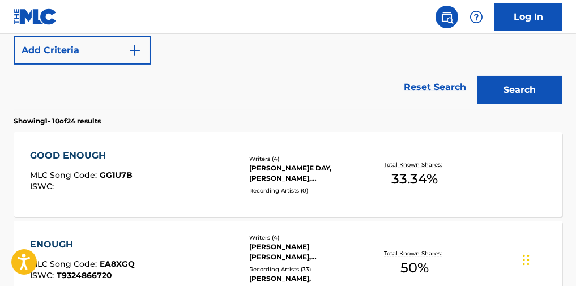
click at [540, 102] on button "Search" at bounding box center [519, 90] width 85 height 28
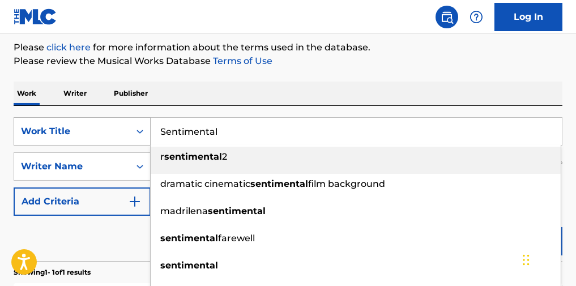
drag, startPoint x: 187, startPoint y: 138, endPoint x: 89, endPoint y: 137, distance: 98.5
click at [87, 136] on div "SearchWithCriteriac4a06f28-ccaa-4806-913f-08a19798e85e Work Title Sentimental r…" at bounding box center [288, 131] width 549 height 28
paste input "Catch Up To Me"
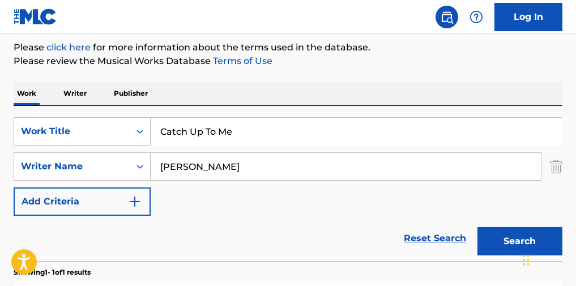
click at [309, 72] on div "The MLC Public Work Search The accuracy and completeness of The MLC's data is d…" at bounding box center [288, 177] width 576 height 488
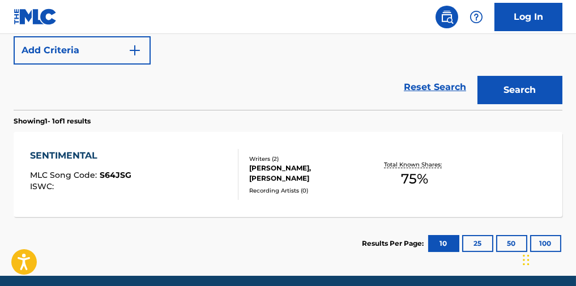
click at [517, 104] on button "Search" at bounding box center [519, 90] width 85 height 28
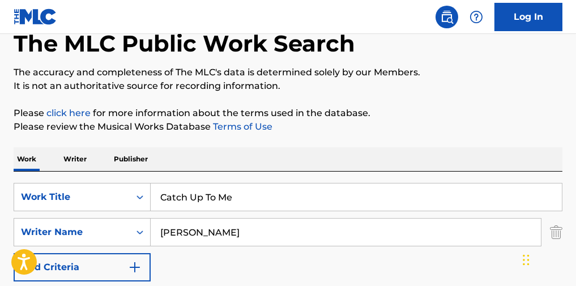
scroll to position [0, 0]
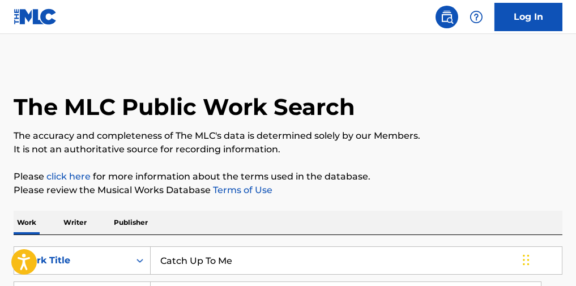
paste input "Passag"
drag, startPoint x: 192, startPoint y: 260, endPoint x: 273, endPoint y: 154, distance: 133.4
click at [117, 255] on div "SearchWithCriteriac4a06f28-ccaa-4806-913f-08a19798e85e Work Title Catch Up To Me" at bounding box center [288, 260] width 549 height 28
type input "Passage"
click at [333, 135] on p "The accuracy and completeness of The MLC's data is determined solely by our Mem…" at bounding box center [288, 136] width 549 height 14
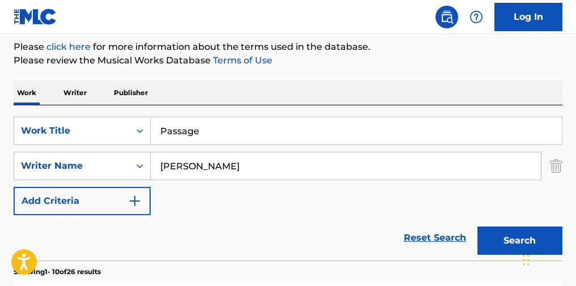
scroll to position [302, 0]
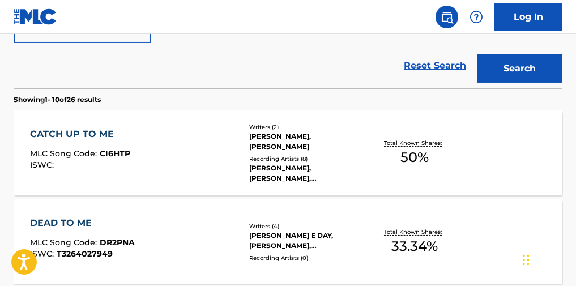
drag, startPoint x: 188, startPoint y: 196, endPoint x: 169, endPoint y: 79, distance: 118.8
click at [169, 79] on div "Reset Search Search" at bounding box center [288, 65] width 549 height 45
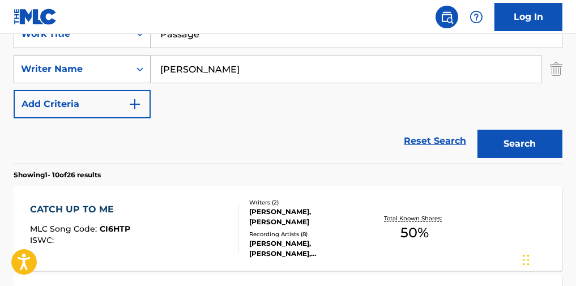
drag, startPoint x: 174, startPoint y: 83, endPoint x: 80, endPoint y: 86, distance: 94.6
click at [80, 83] on div "SearchWithCriteriae7751a1d-ee65-4758-8f05-de5dd160ef0e Writer Name [PERSON_NAME]" at bounding box center [288, 69] width 549 height 28
paste input "[PERSON_NAME]"
click at [497, 144] on button "Search" at bounding box center [519, 144] width 85 height 28
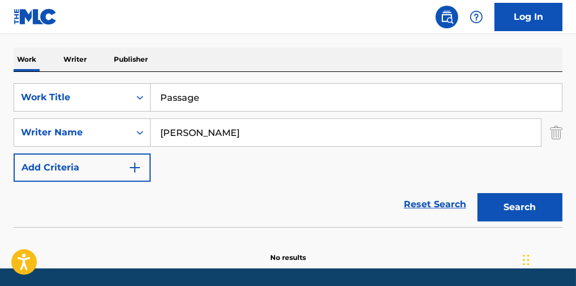
scroll to position [151, 0]
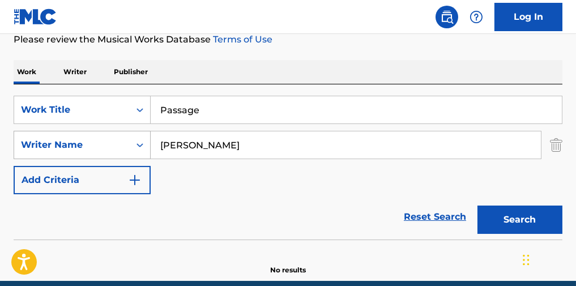
drag, startPoint x: 183, startPoint y: 146, endPoint x: 64, endPoint y: 149, distance: 119.5
click at [64, 149] on div "SearchWithCriteriae7751a1d-ee65-4758-8f05-de5dd160ef0e Writer Name [PERSON_NAME]" at bounding box center [288, 145] width 549 height 28
paste input "[PERSON_NAME]"
click at [540, 225] on button "Search" at bounding box center [519, 219] width 85 height 28
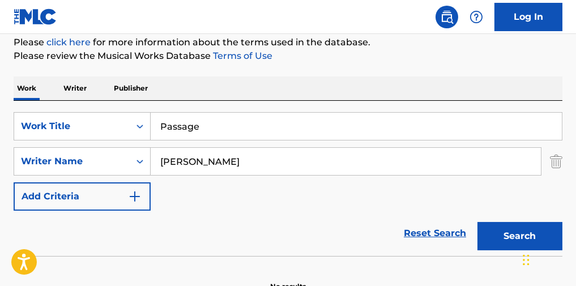
scroll to position [129, 0]
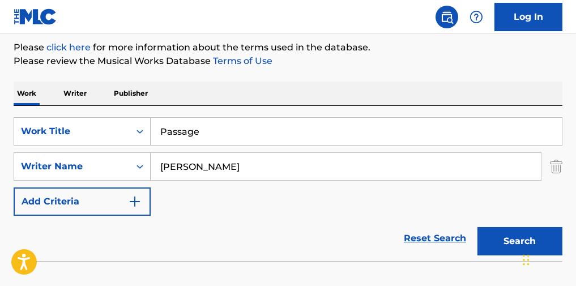
click at [188, 172] on input "[PERSON_NAME]" at bounding box center [346, 166] width 390 height 27
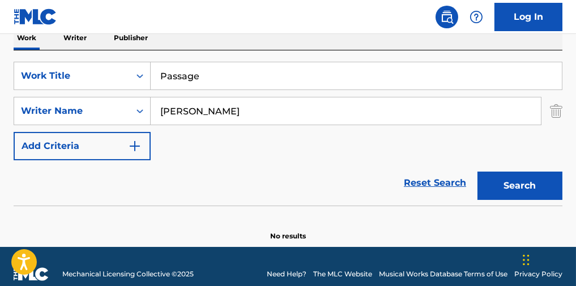
scroll to position [205, 0]
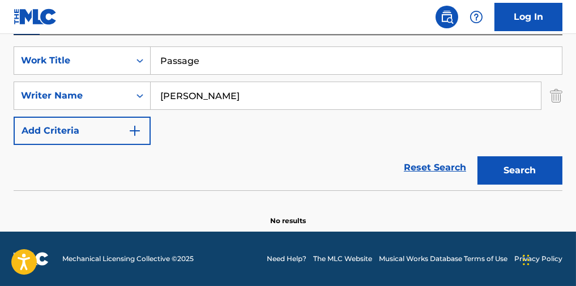
type input "[PERSON_NAME]"
click at [513, 166] on button "Search" at bounding box center [519, 170] width 85 height 28
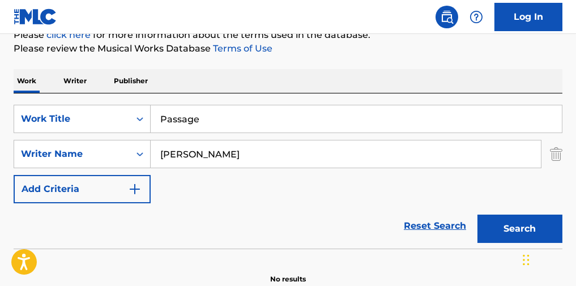
scroll to position [129, 0]
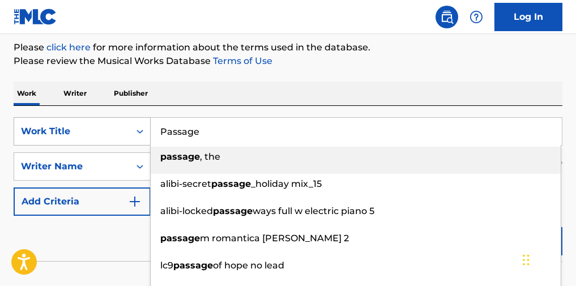
drag, startPoint x: 220, startPoint y: 139, endPoint x: 126, endPoint y: 138, distance: 94.5
click at [126, 138] on div "SearchWithCriteriac4a06f28-ccaa-4806-913f-08a19798e85e Work Title Passage passa…" at bounding box center [288, 131] width 549 height 28
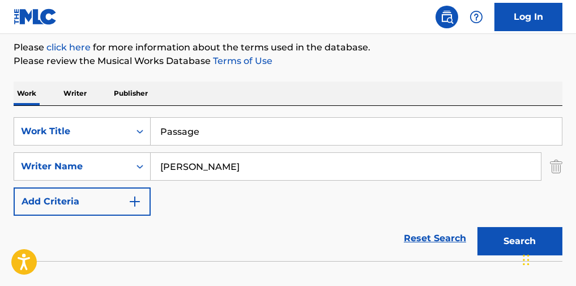
click at [247, 127] on input "Passage" at bounding box center [356, 131] width 411 height 27
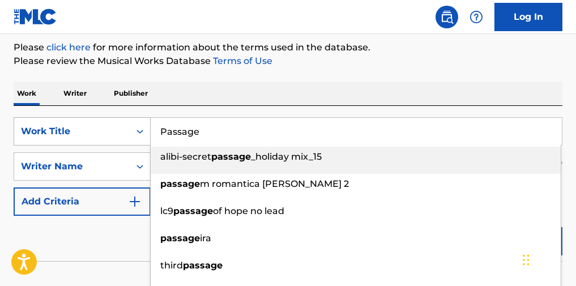
drag, startPoint x: 221, startPoint y: 141, endPoint x: 126, endPoint y: 138, distance: 95.1
click at [126, 139] on div "SearchWithCriteriac4a06f28-ccaa-4806-913f-08a19798e85e Work Title Passage alibi…" at bounding box center [288, 131] width 549 height 28
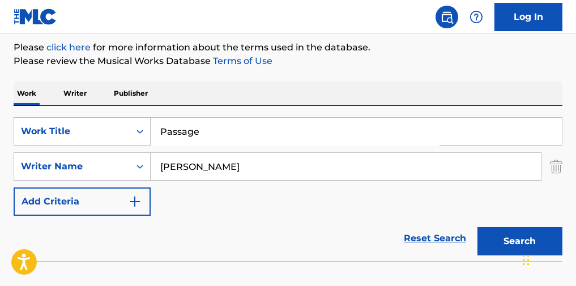
click at [75, 105] on p "Writer" at bounding box center [75, 94] width 30 height 24
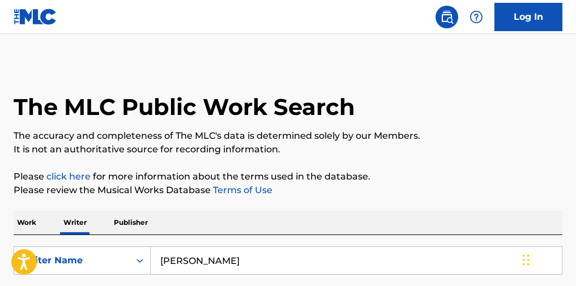
drag, startPoint x: 269, startPoint y: 231, endPoint x: 266, endPoint y: 249, distance: 17.9
drag, startPoint x: 283, startPoint y: 270, endPoint x: 155, endPoint y: 252, distance: 129.7
click at [154, 254] on input "[PERSON_NAME]" at bounding box center [356, 260] width 411 height 27
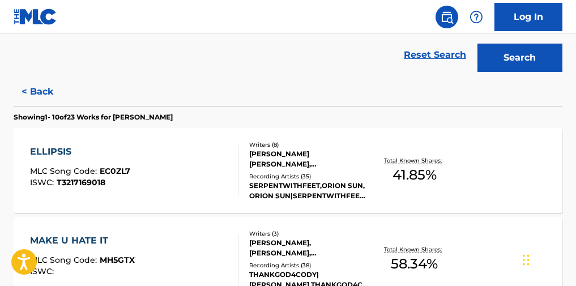
click at [516, 55] on button "Search" at bounding box center [519, 58] width 85 height 28
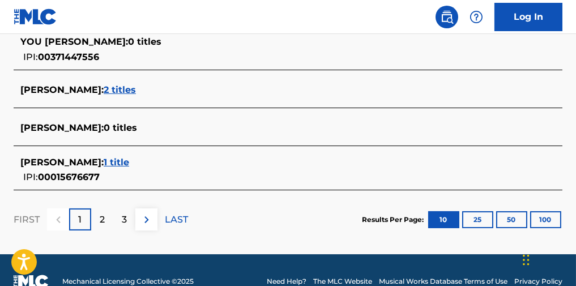
scroll to position [551, 0]
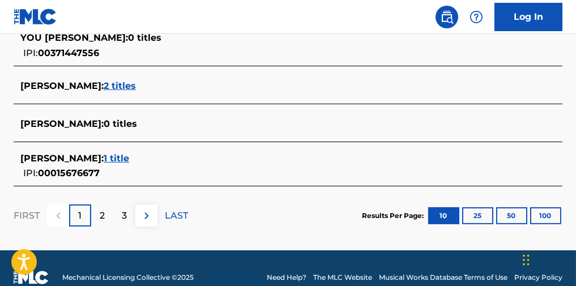
click at [110, 222] on div "2" at bounding box center [102, 215] width 22 height 22
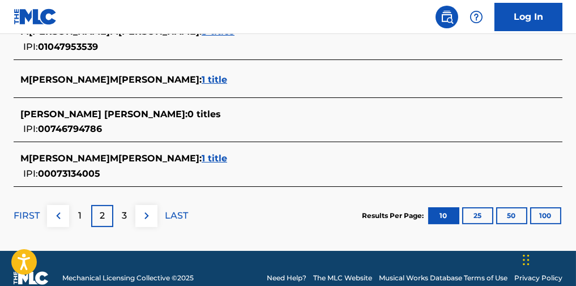
scroll to position [580, 0]
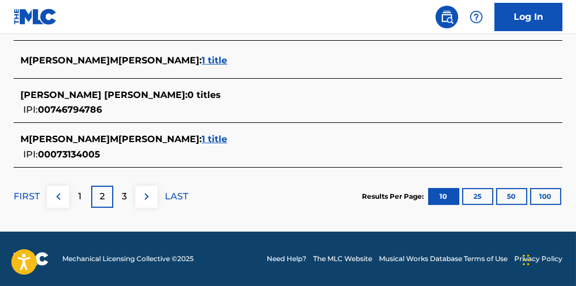
click at [126, 199] on p "3" at bounding box center [124, 197] width 5 height 14
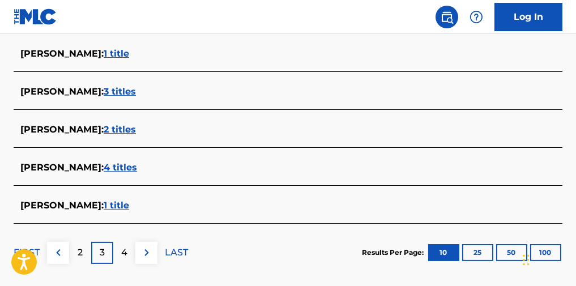
scroll to position [115, 0]
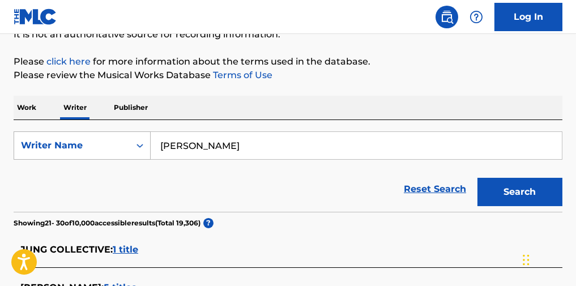
paste input "[PERSON_NAME]"
drag, startPoint x: 238, startPoint y: 153, endPoint x: 97, endPoint y: 145, distance: 140.6
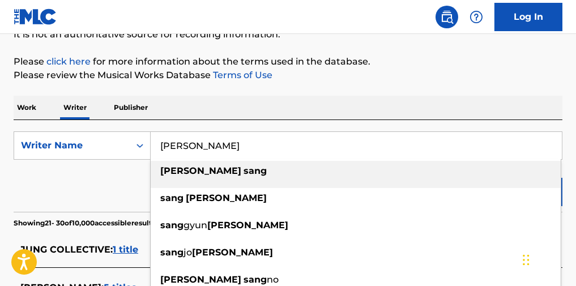
type input "[PERSON_NAME]"
click at [451, 75] on p "Please review the Musical Works Database Terms of Use" at bounding box center [288, 75] width 549 height 14
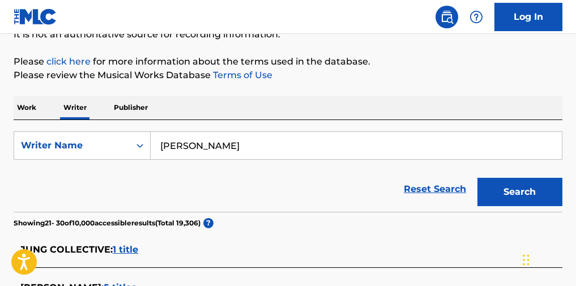
click at [521, 198] on button "Search" at bounding box center [519, 192] width 85 height 28
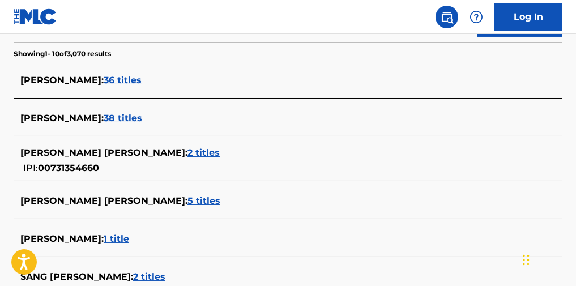
scroll to position [329, 0]
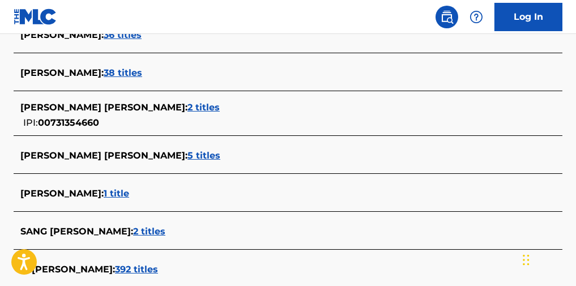
click at [187, 113] on span "2 titles" at bounding box center [203, 107] width 32 height 11
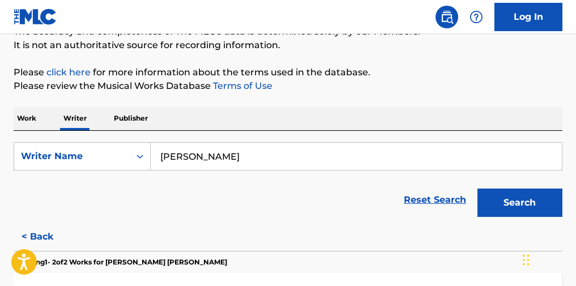
scroll to position [151, 0]
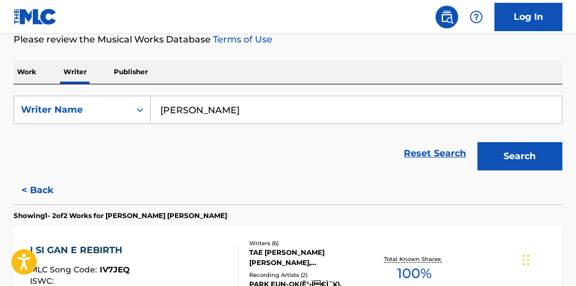
click at [25, 83] on p "Work" at bounding box center [27, 72] width 26 height 24
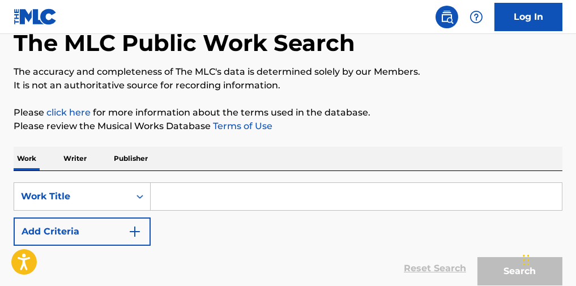
scroll to position [151, 0]
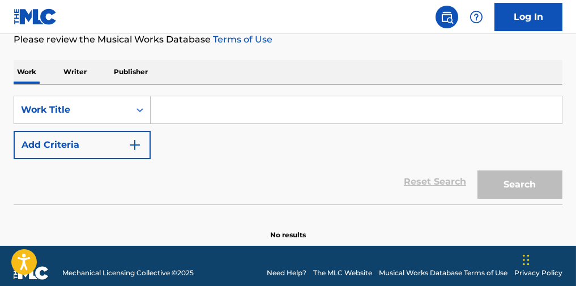
click at [198, 111] on input "Search Form" at bounding box center [356, 109] width 411 height 27
paste input "Another Life"
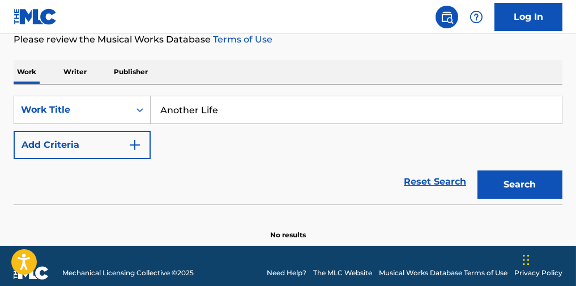
type input "Another Life"
click at [110, 146] on button "Add Criteria" at bounding box center [82, 145] width 137 height 28
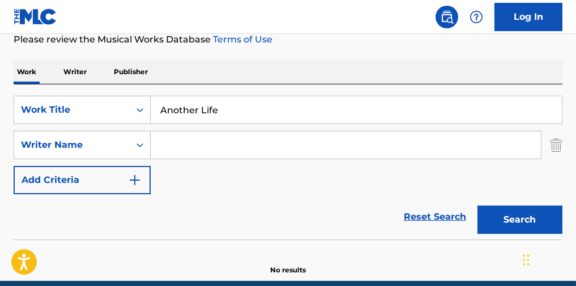
click at [310, 149] on input "Search Form" at bounding box center [346, 144] width 390 height 27
paste input "[PERSON_NAME]"
drag, startPoint x: 512, startPoint y: 219, endPoint x: 474, endPoint y: 190, distance: 47.3
click at [512, 219] on button "Search" at bounding box center [519, 219] width 85 height 28
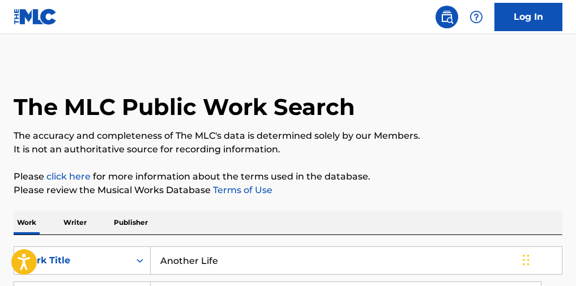
scroll to position [75, 0]
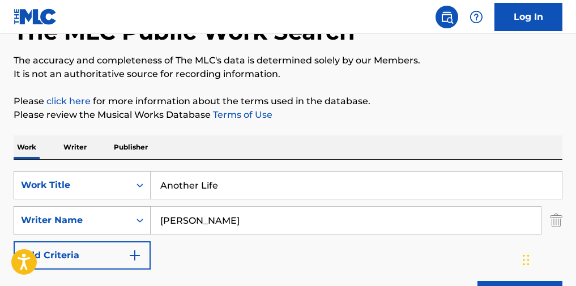
drag, startPoint x: 251, startPoint y: 225, endPoint x: 77, endPoint y: 228, distance: 174.4
click at [77, 228] on div "SearchWithCriteriae7751a1d-ee65-4758-8f05-de5dd160ef0e Writer Name [PERSON_NAME]" at bounding box center [288, 220] width 549 height 28
paste input "[PERSON_NAME]"
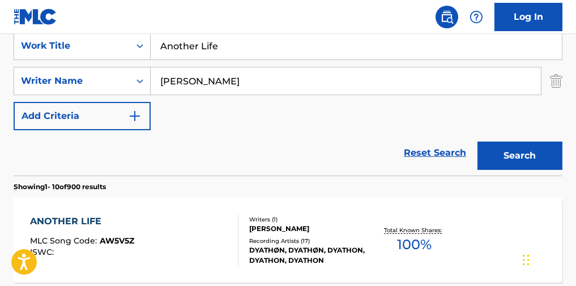
scroll to position [226, 0]
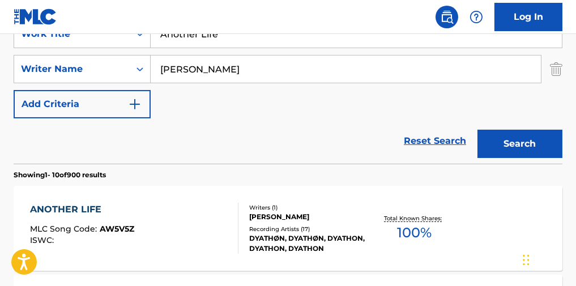
type input "[PERSON_NAME]"
click at [493, 136] on button "Search" at bounding box center [519, 144] width 85 height 28
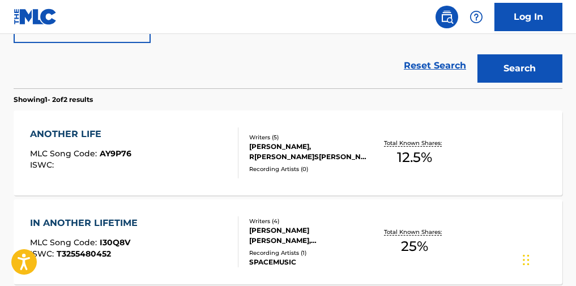
scroll to position [377, 0]
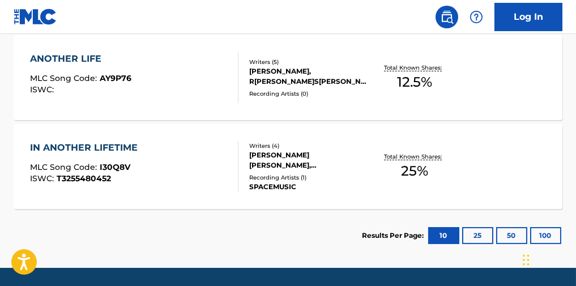
click at [195, 94] on div "ANOTHER LIFE MLC Song Code : AY9P76 ISWC :" at bounding box center [134, 77] width 208 height 51
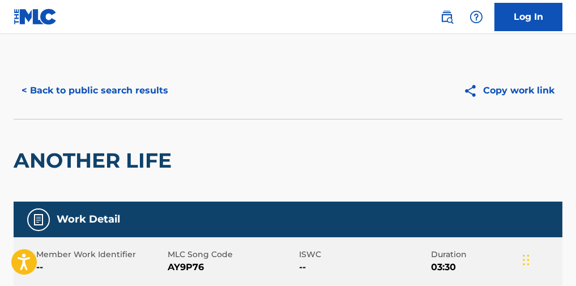
click at [121, 97] on button "< Back to public search results" at bounding box center [95, 90] width 162 height 28
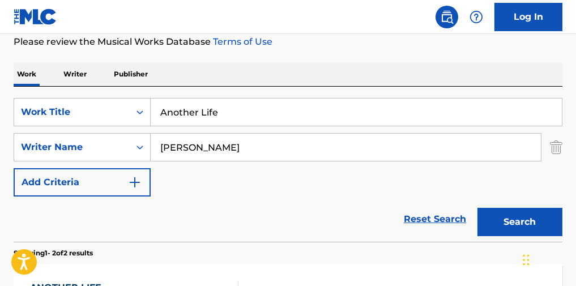
scroll to position [151, 0]
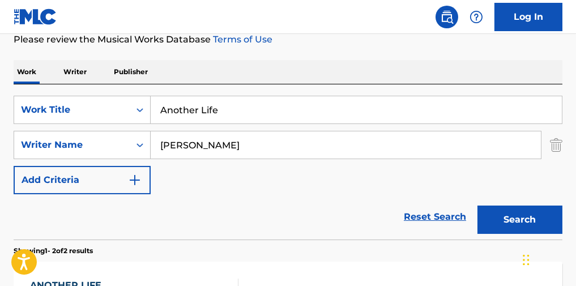
click at [62, 84] on p "Writer" at bounding box center [75, 72] width 30 height 24
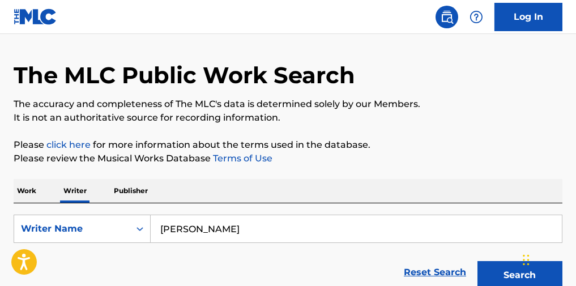
scroll to position [151, 0]
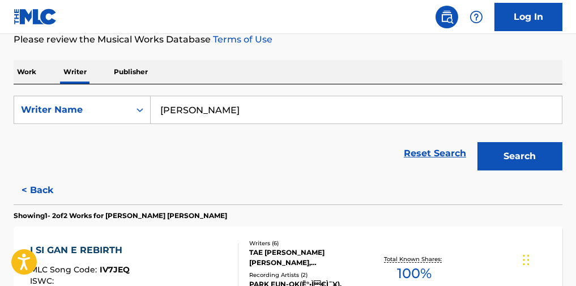
drag, startPoint x: 153, startPoint y: 97, endPoint x: 97, endPoint y: 99, distance: 56.1
click at [98, 98] on div "SearchWithCriteria88833e9e-e77e-41fe-b3e7-491fcc286e07 Writer Name [PERSON_NAME…" at bounding box center [288, 130] width 549 height 92
drag, startPoint x: 262, startPoint y: 106, endPoint x: 112, endPoint y: 121, distance: 151.3
click at [125, 120] on div "SearchWithCriteria88833e9e-e77e-41fe-b3e7-491fcc286e07 Writer Name [PERSON_NAME]" at bounding box center [288, 110] width 549 height 28
paste input "[PERSON_NAME]"
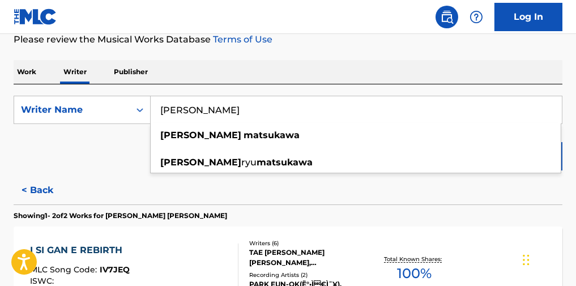
type input "[PERSON_NAME]"
drag, startPoint x: 550, startPoint y: 78, endPoint x: 549, endPoint y: 93, distance: 15.3
click at [550, 78] on div "Work Writer Publisher" at bounding box center [288, 72] width 549 height 24
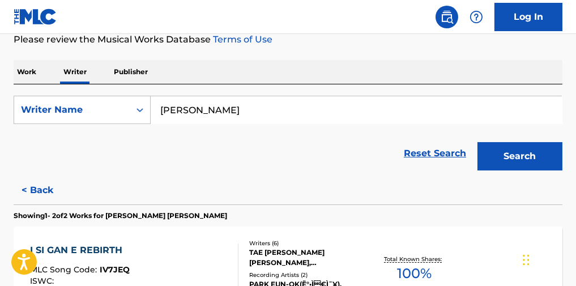
click at [549, 167] on button "Search" at bounding box center [519, 156] width 85 height 28
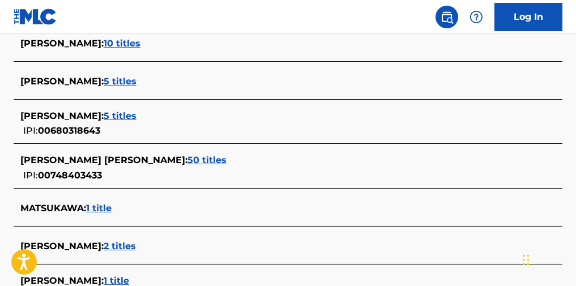
scroll to position [453, 0]
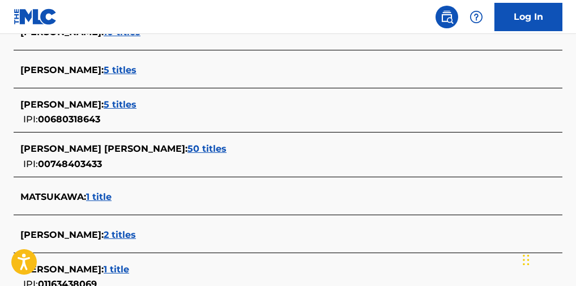
click at [187, 150] on span "50 titles" at bounding box center [206, 148] width 39 height 11
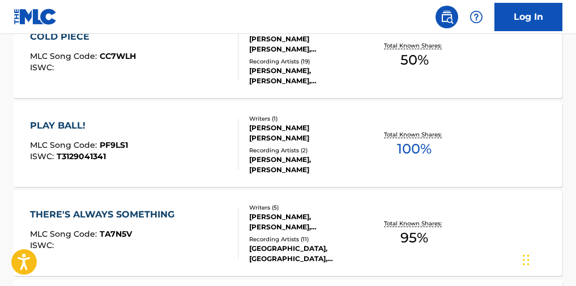
click at [184, 138] on div "PLAY BALL! MLC Song Code : PF9LS1 ISWC : T3129041341" at bounding box center [134, 144] width 208 height 51
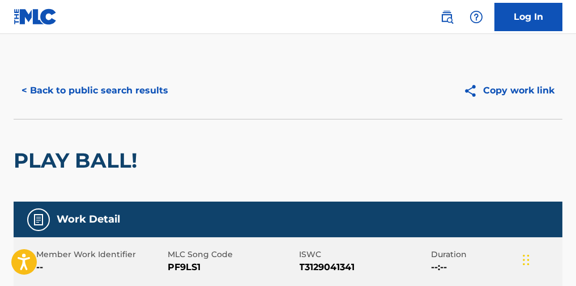
click at [95, 82] on button "< Back to public search results" at bounding box center [95, 90] width 162 height 28
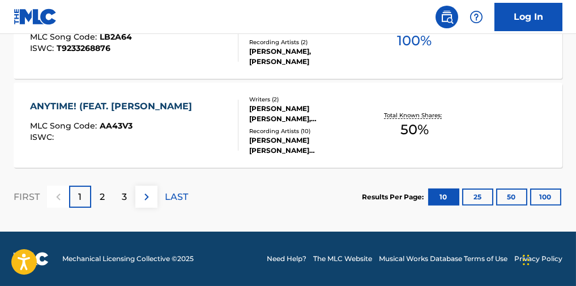
scroll to position [1099, 0]
click at [209, 49] on div "LONDON MLC Song Code : LB2A64 ISWC : T9233268876" at bounding box center [134, 36] width 208 height 51
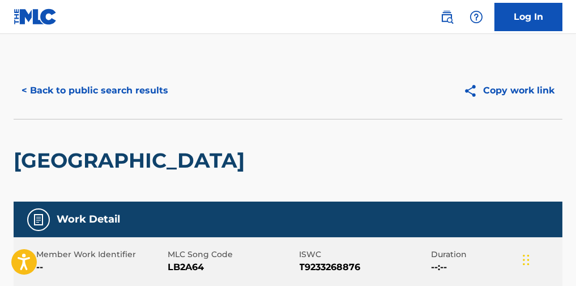
click at [169, 99] on button "< Back to public search results" at bounding box center [95, 90] width 162 height 28
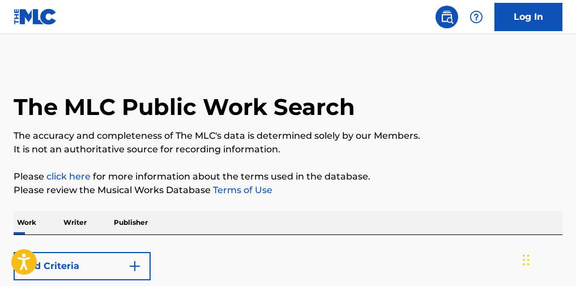
scroll to position [140, 0]
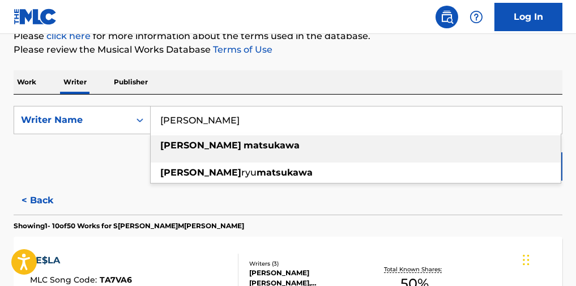
drag, startPoint x: 296, startPoint y: 123, endPoint x: 156, endPoint y: 127, distance: 140.4
click at [156, 127] on input "[PERSON_NAME]" at bounding box center [356, 119] width 411 height 27
click at [24, 81] on p "Work" at bounding box center [27, 82] width 26 height 24
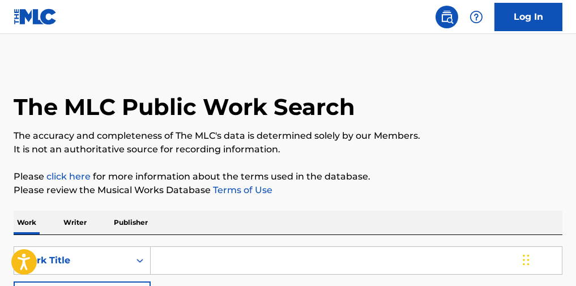
click at [222, 256] on input "Search Form" at bounding box center [356, 260] width 411 height 27
paste input "FXCK UP THE WORLD (Vixi Solo Version)"
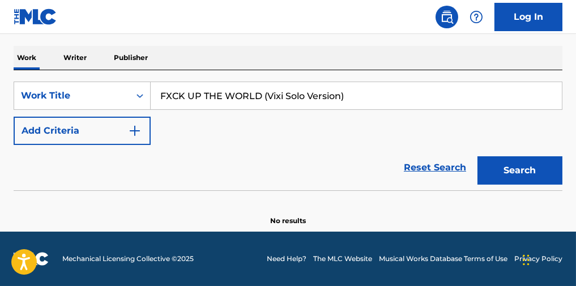
scroll to position [170, 0]
type input "FXCK UP THE WORLD (Vixi Solo Version)"
click at [514, 172] on button "Search" at bounding box center [519, 170] width 85 height 28
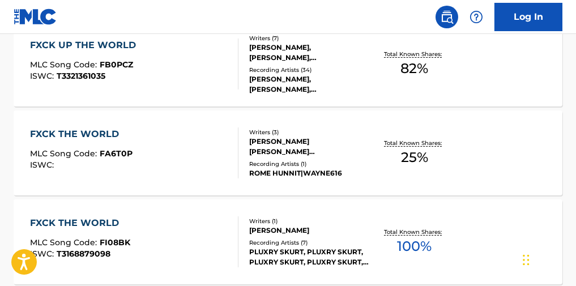
scroll to position [282, 0]
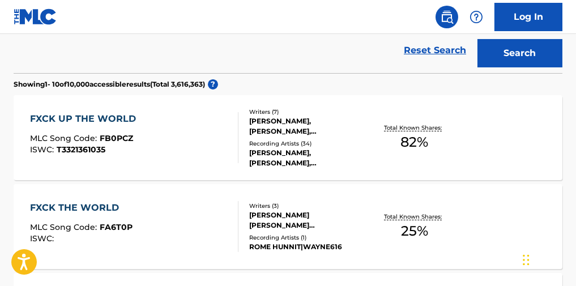
click at [215, 152] on div "FXCK UP THE WORLD MLC Song Code : FB0PCZ ISWC : T3321361035" at bounding box center [134, 137] width 208 height 51
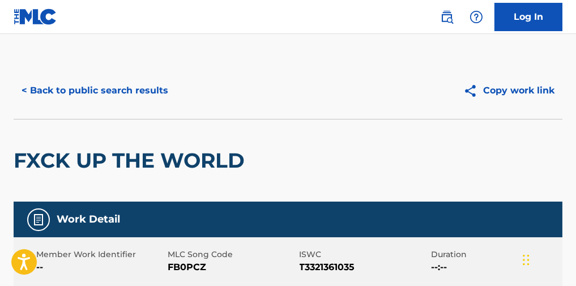
click at [139, 96] on button "< Back to public search results" at bounding box center [95, 90] width 162 height 28
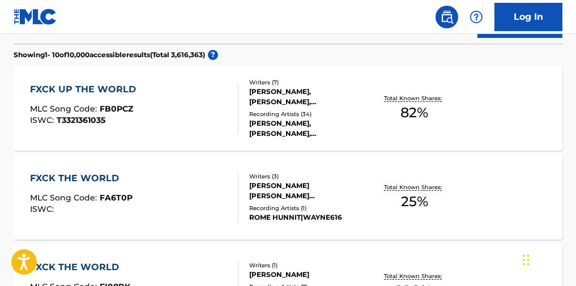
scroll to position [85, 0]
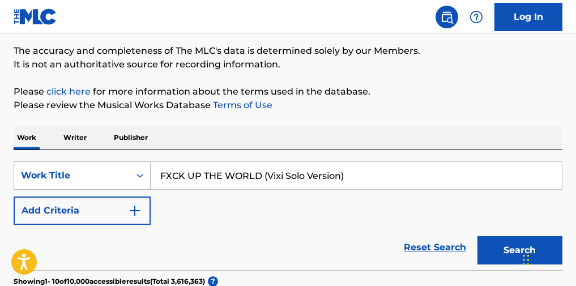
paste input "No One Else feat. [PERSON_NAME]"
drag, startPoint x: 416, startPoint y: 188, endPoint x: 80, endPoint y: 177, distance: 335.3
click at [80, 177] on div "SearchWithCriteriac4a06f28-ccaa-4806-913f-08a19798e85e Work Title No One Else f…" at bounding box center [288, 175] width 549 height 28
click at [388, 104] on p "Please review the Musical Works Database Terms of Use" at bounding box center [288, 106] width 549 height 14
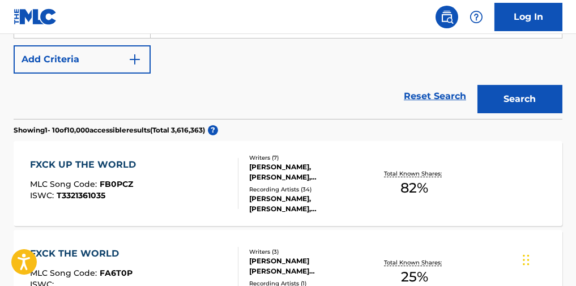
click at [526, 92] on button "Search" at bounding box center [519, 99] width 85 height 28
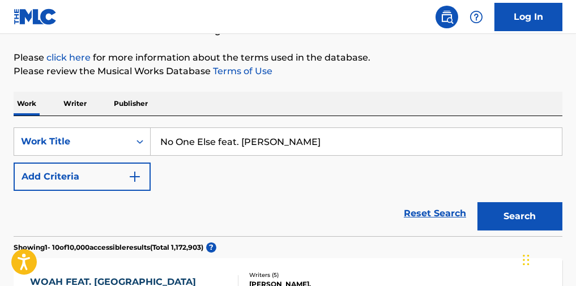
scroll to position [75, 0]
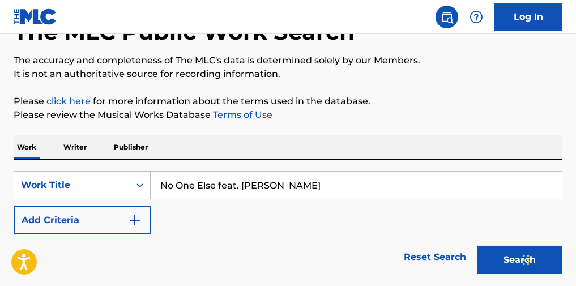
paste input "You The One"
drag, startPoint x: 316, startPoint y: 179, endPoint x: 182, endPoint y: 144, distance: 138.0
click at [129, 184] on div "SearchWithCriteriac4a06f28-ccaa-4806-913f-08a19798e85e Work Title No One Else f…" at bounding box center [288, 185] width 549 height 28
type input "You The One"
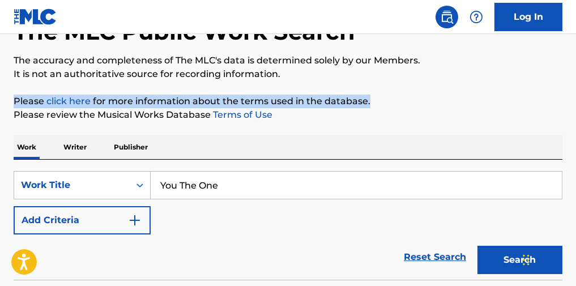
click at [106, 226] on button "Add Criteria" at bounding box center [82, 220] width 137 height 28
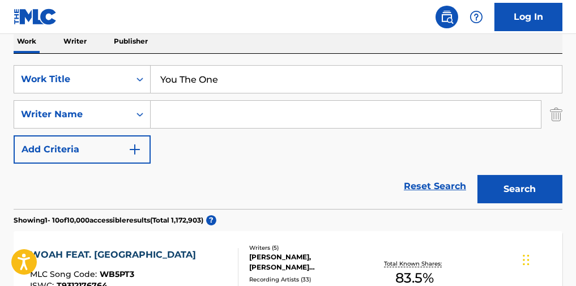
scroll to position [226, 0]
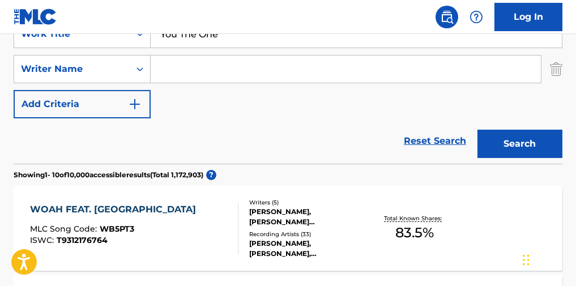
click at [263, 82] on input "Search Form" at bounding box center [346, 68] width 390 height 27
paste input "[PERSON_NAME]"
type input "[PERSON_NAME]"
click at [495, 151] on button "Search" at bounding box center [519, 144] width 85 height 28
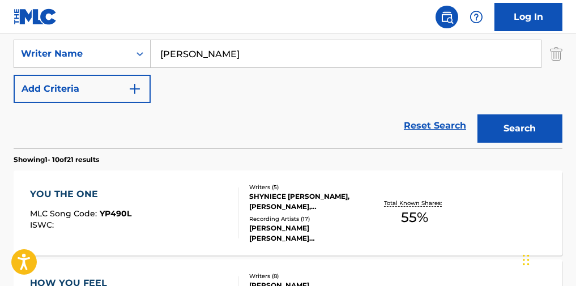
scroll to position [318, 0]
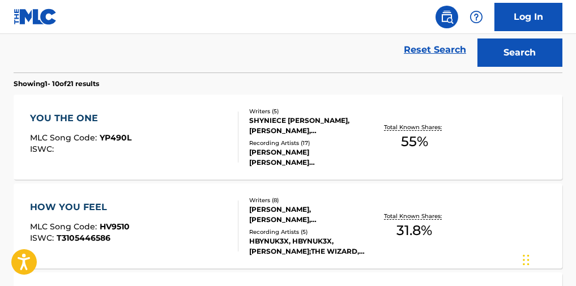
click at [207, 149] on div "YOU THE ONE MLC Song Code : YP490L ISWC :" at bounding box center [134, 137] width 208 height 51
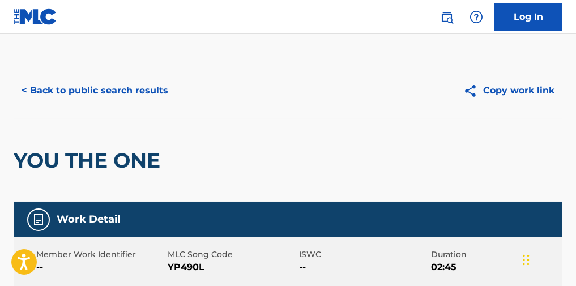
click at [141, 89] on button "< Back to public search results" at bounding box center [95, 90] width 162 height 28
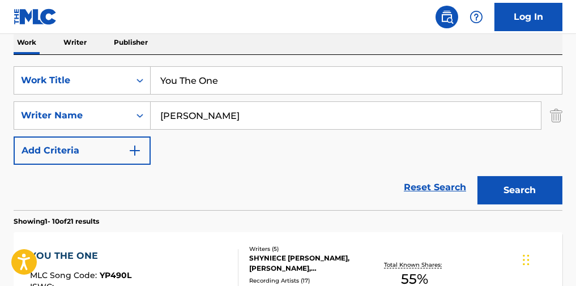
scroll to position [80, 0]
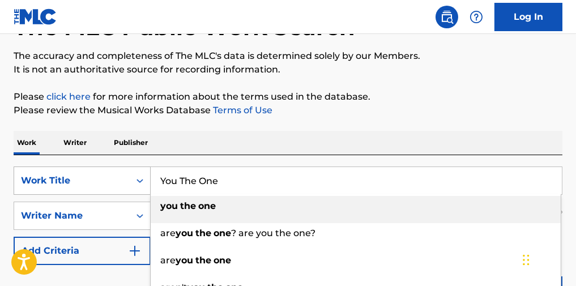
paste input "Disgusted"
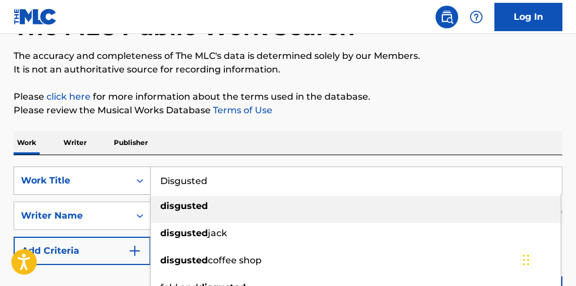
drag, startPoint x: 272, startPoint y: 184, endPoint x: 129, endPoint y: 173, distance: 143.7
click at [129, 173] on div "SearchWithCriteriac4a06f28-ccaa-4806-913f-08a19798e85e Work Title Disgusted dis…" at bounding box center [288, 180] width 549 height 28
type input "Disgusted"
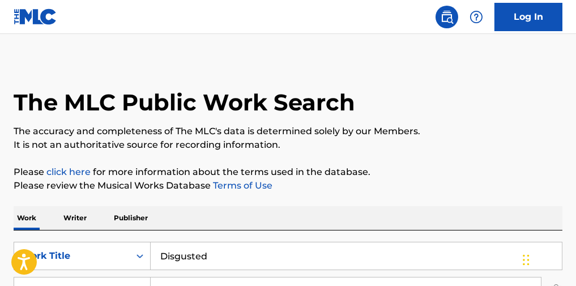
scroll to position [156, 0]
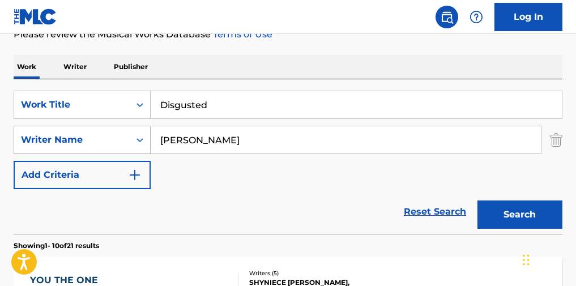
drag, startPoint x: 250, startPoint y: 149, endPoint x: 138, endPoint y: 153, distance: 111.6
click at [138, 152] on div "SearchWithCriteriae7751a1d-ee65-4758-8f05-de5dd160ef0e Writer Name [PERSON_NAME]" at bounding box center [288, 140] width 549 height 28
paste input "[PERSON_NAME]"
type input "[PERSON_NAME]"
drag, startPoint x: 346, startPoint y: 191, endPoint x: 358, endPoint y: 190, distance: 11.3
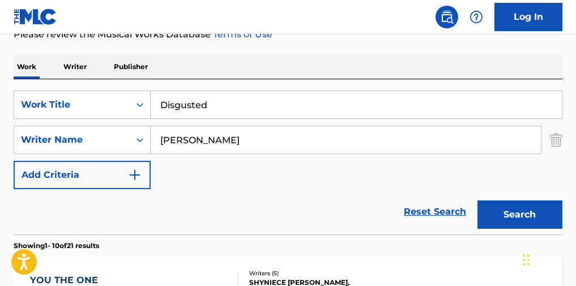
click at [347, 189] on div "SearchWithCriteriac4a06f28-ccaa-4806-913f-08a19798e85e Work Title Disgusted Sea…" at bounding box center [288, 140] width 549 height 99
click at [523, 213] on button "Search" at bounding box center [519, 214] width 85 height 28
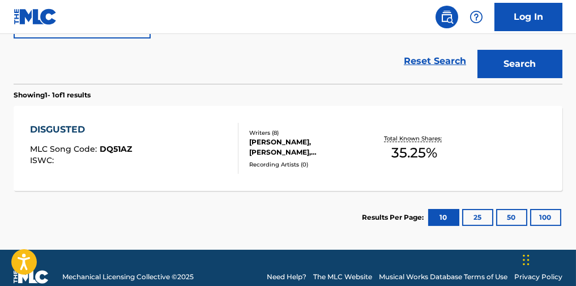
click at [217, 182] on div "DISGUSTED MLC Song Code : DQ51AZ ISWC : Writers ( 8 ) [PERSON_NAME], [PERSON_NA…" at bounding box center [288, 148] width 549 height 85
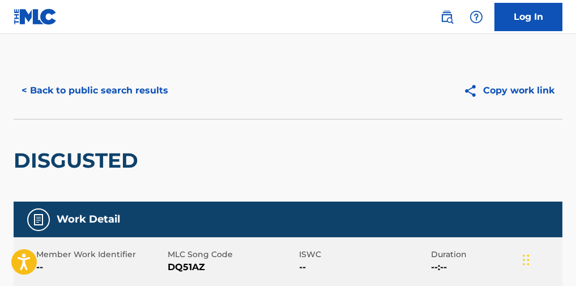
click at [140, 104] on button "< Back to public search results" at bounding box center [95, 90] width 162 height 28
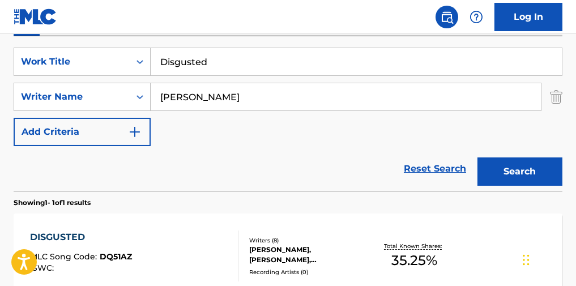
scroll to position [178, 0]
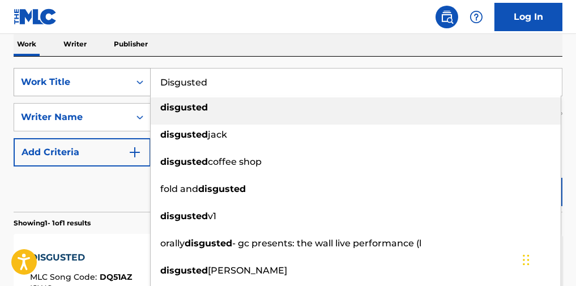
drag, startPoint x: 155, startPoint y: 87, endPoint x: 74, endPoint y: 92, distance: 80.5
click at [74, 92] on div "SearchWithCriteriac4a06f28-ccaa-4806-913f-08a19798e85e Work Title Disgusted dis…" at bounding box center [288, 82] width 549 height 28
paste input "Bon Appétit"
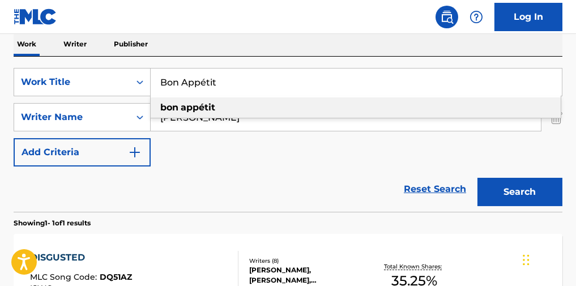
type input "Bon Appétit"
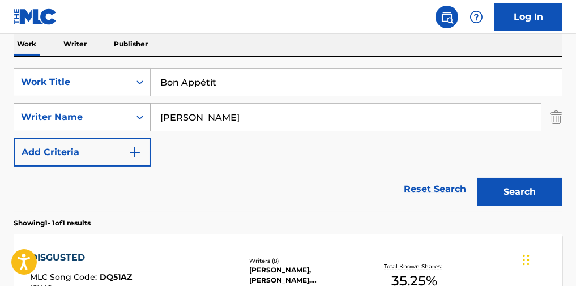
paste input "Shyniece"
drag, startPoint x: 243, startPoint y: 123, endPoint x: 35, endPoint y: 121, distance: 208.3
click at [35, 121] on div "SearchWithCriteriae7751a1d-ee65-4758-8f05-de5dd160ef0e Writer Name [PERSON_NAME]" at bounding box center [288, 117] width 549 height 28
type input "Shyniece"
click at [522, 197] on button "Search" at bounding box center [519, 192] width 85 height 28
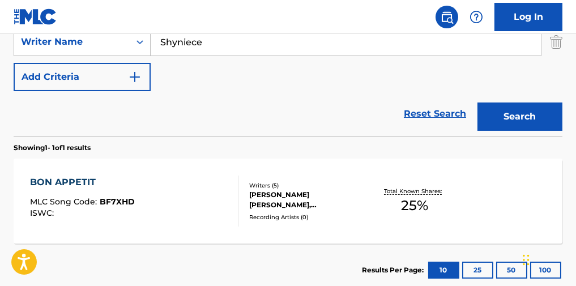
scroll to position [329, 0]
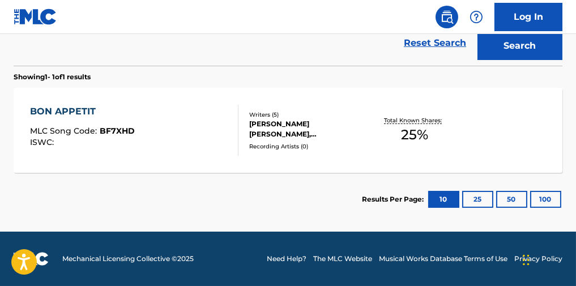
click at [184, 146] on div "BON APPETIT MLC Song Code : BF7XHD ISWC :" at bounding box center [134, 130] width 208 height 51
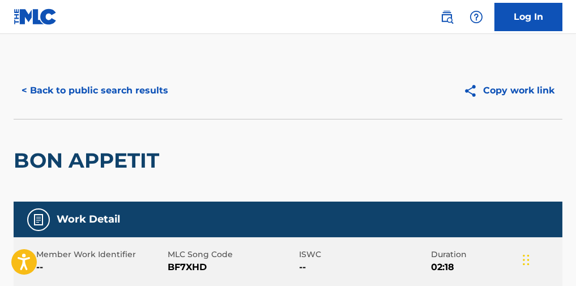
click at [103, 101] on button "< Back to public search results" at bounding box center [95, 90] width 162 height 28
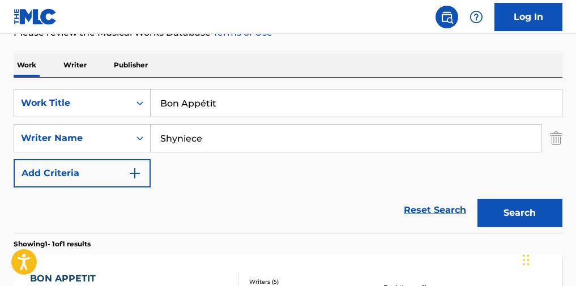
scroll to position [102, 0]
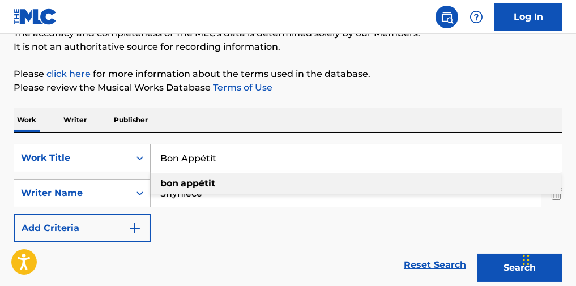
paste input "Got That Fye"
drag, startPoint x: 229, startPoint y: 159, endPoint x: 95, endPoint y: 160, distance: 134.2
click at [94, 161] on div "SearchWithCriteriac4a06f28-ccaa-4806-913f-08a19798e85e Work Title Bon Appétit b…" at bounding box center [288, 158] width 549 height 28
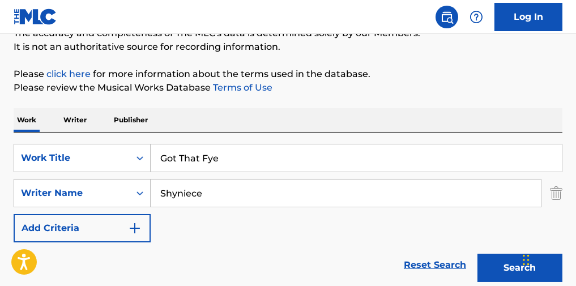
click at [380, 91] on p "Please review the Musical Works Database Terms of Use" at bounding box center [288, 88] width 549 height 14
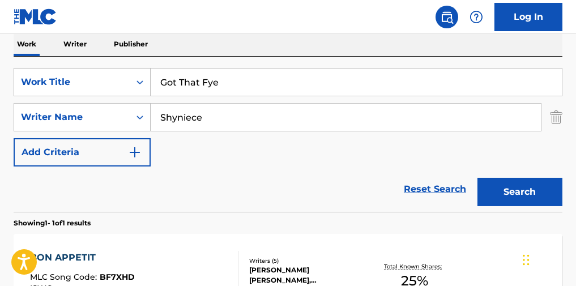
click at [506, 193] on button "Search" at bounding box center [519, 192] width 85 height 28
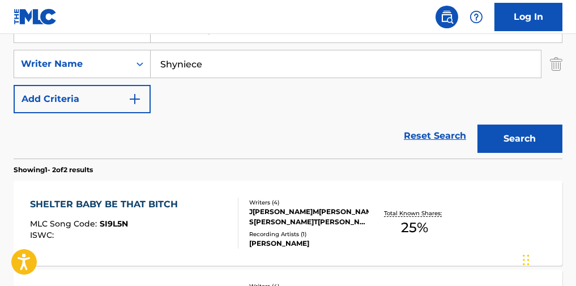
scroll to position [192, 0]
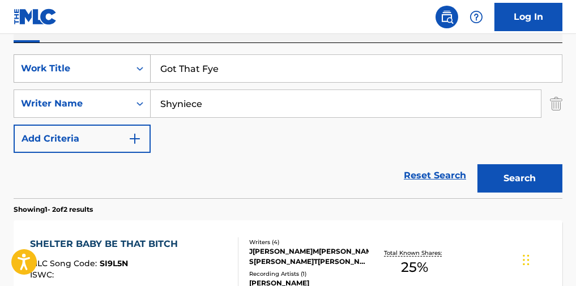
drag, startPoint x: 173, startPoint y: 64, endPoint x: 72, endPoint y: 62, distance: 100.8
click at [71, 60] on div "SearchWithCriteriac4a06f28-ccaa-4806-913f-08a19798e85e Work Title Got That Fye" at bounding box center [288, 68] width 549 height 28
paste input "Run It Up"
drag, startPoint x: 83, startPoint y: 177, endPoint x: 125, endPoint y: 172, distance: 41.7
click at [83, 178] on div "Reset Search Search" at bounding box center [288, 175] width 549 height 45
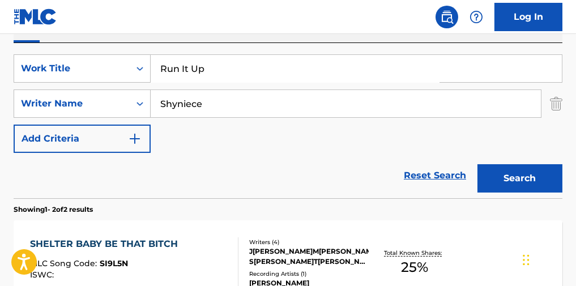
click at [519, 187] on button "Search" at bounding box center [519, 178] width 85 height 28
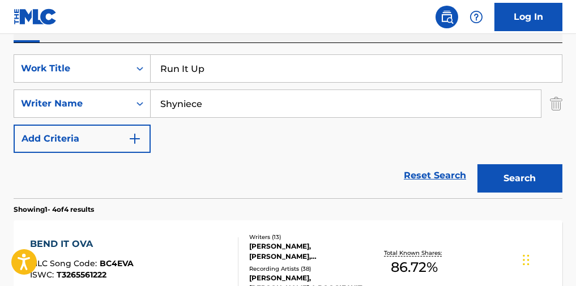
drag, startPoint x: 235, startPoint y: 80, endPoint x: 80, endPoint y: 89, distance: 154.8
click at [82, 88] on div "SearchWithCriteriac4a06f28-ccaa-4806-913f-08a19798e85e Work Title Run It Up Sea…" at bounding box center [288, 103] width 549 height 99
paste input "Your Turn"
click at [58, 197] on div "Reset Search Search" at bounding box center [288, 175] width 549 height 45
click at [513, 191] on button "Search" at bounding box center [519, 178] width 85 height 28
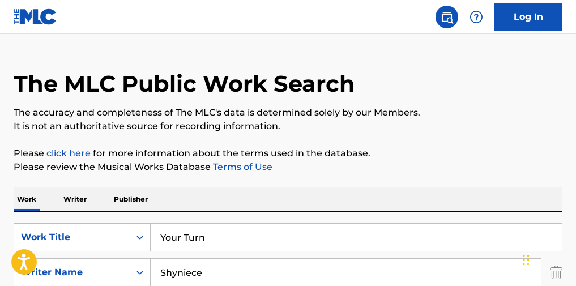
scroll to position [0, 0]
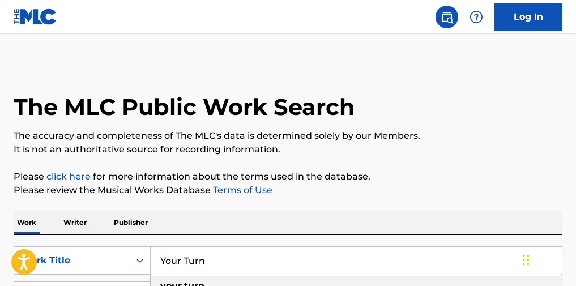
drag, startPoint x: 264, startPoint y: 252, endPoint x: 77, endPoint y: 249, distance: 186.8
paste input "Heave"
type input "Heaven"
click at [425, 140] on p "The accuracy and completeness of The MLC's data is determined solely by our Mem…" at bounding box center [288, 136] width 549 height 14
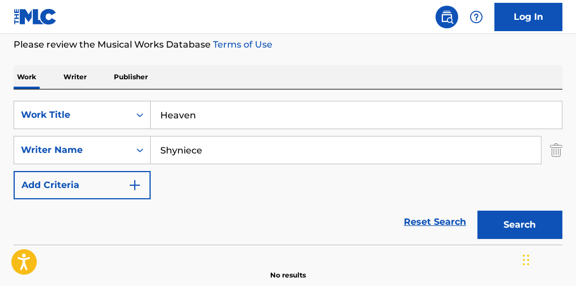
scroll to position [151, 0]
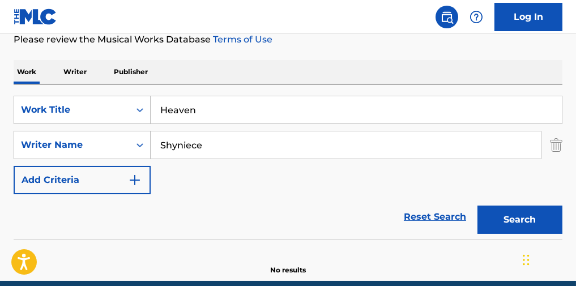
click at [537, 225] on button "Search" at bounding box center [519, 219] width 85 height 28
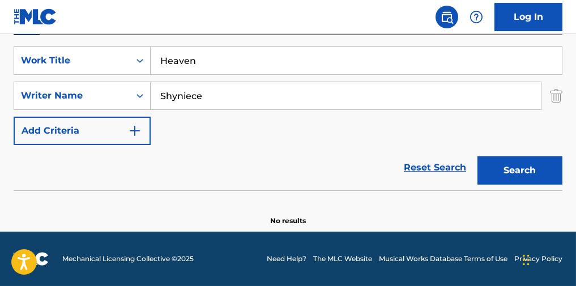
drag, startPoint x: 396, startPoint y: 192, endPoint x: 250, endPoint y: 146, distance: 152.7
click at [269, 170] on div "Reset Search Search" at bounding box center [288, 167] width 549 height 45
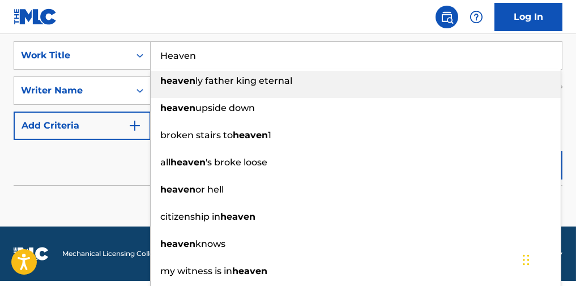
drag, startPoint x: 203, startPoint y: 63, endPoint x: 91, endPoint y: 35, distance: 114.9
click at [88, 40] on div "SearchWithCriteriac4a06f28-ccaa-4806-913f-08a19798e85e Work Title Heaven heaven…" at bounding box center [288, 107] width 549 height 155
